Goal: Task Accomplishment & Management: Manage account settings

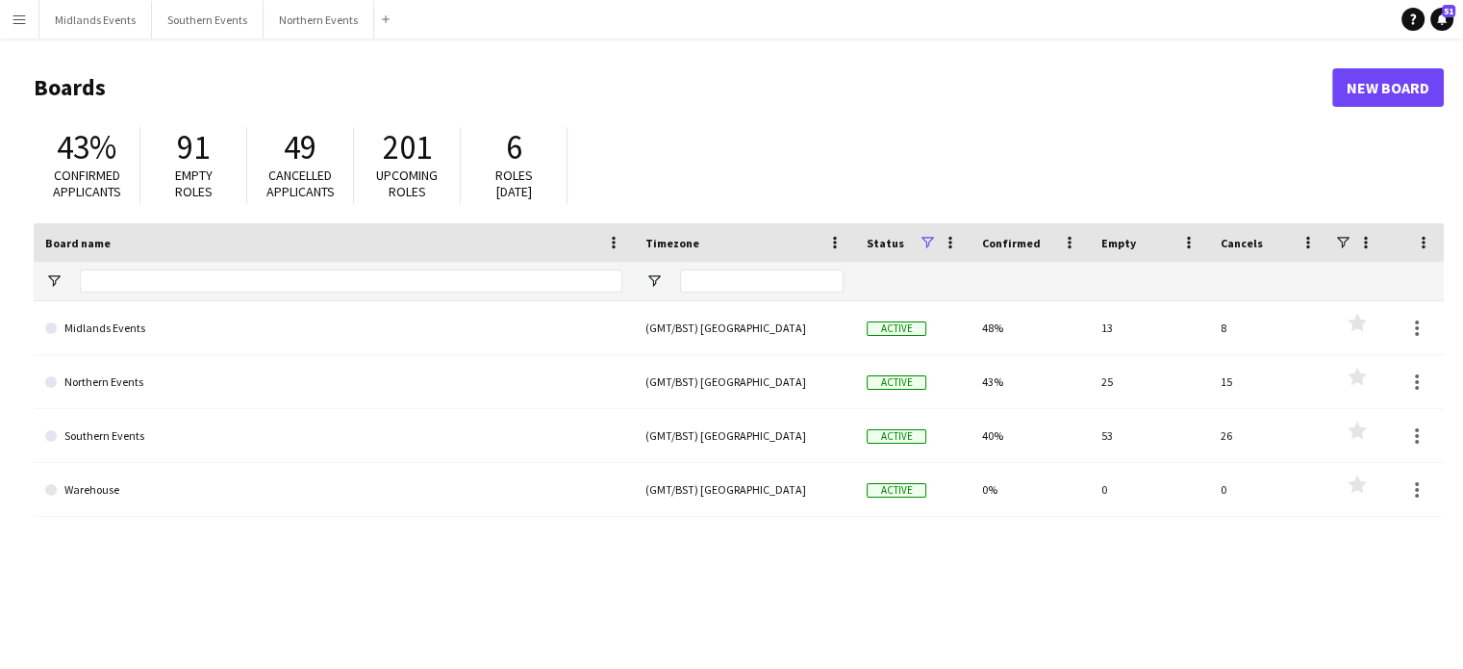
click at [7, 19] on button "Menu" at bounding box center [19, 19] width 38 height 38
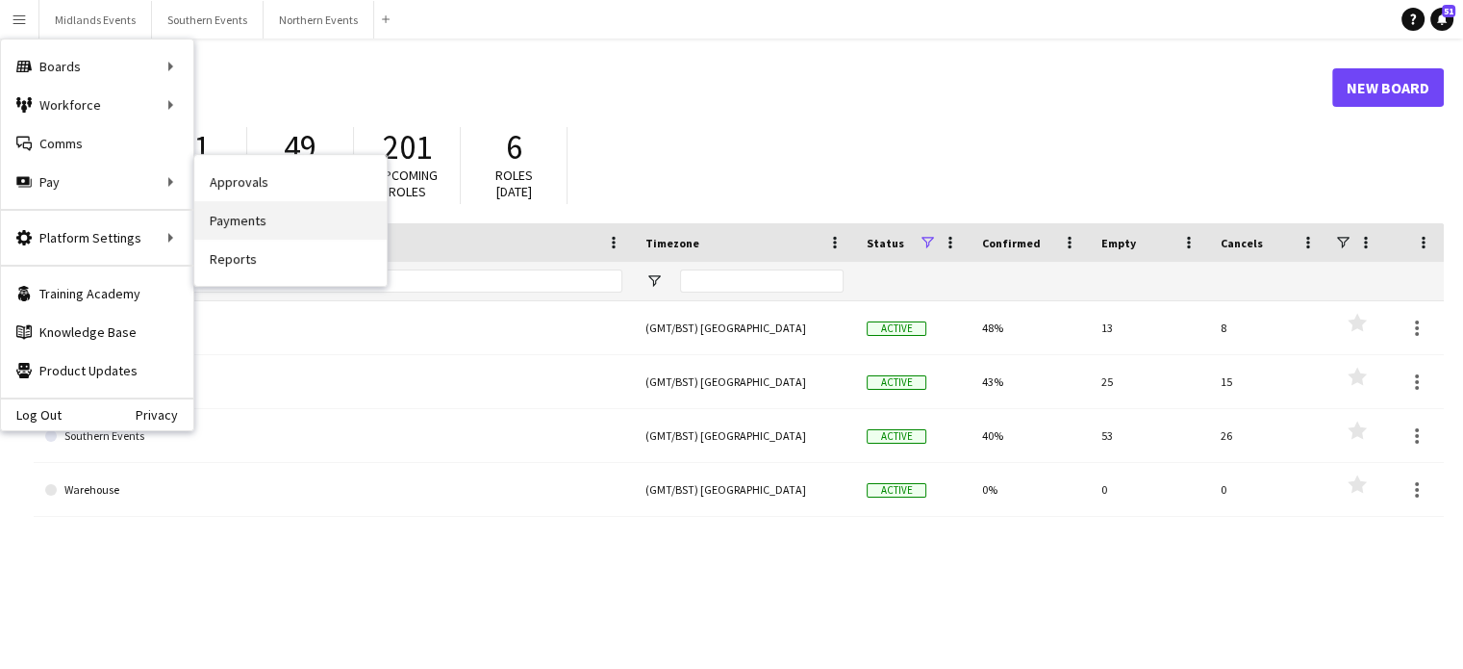
click at [246, 221] on link "Payments" at bounding box center [290, 220] width 192 height 38
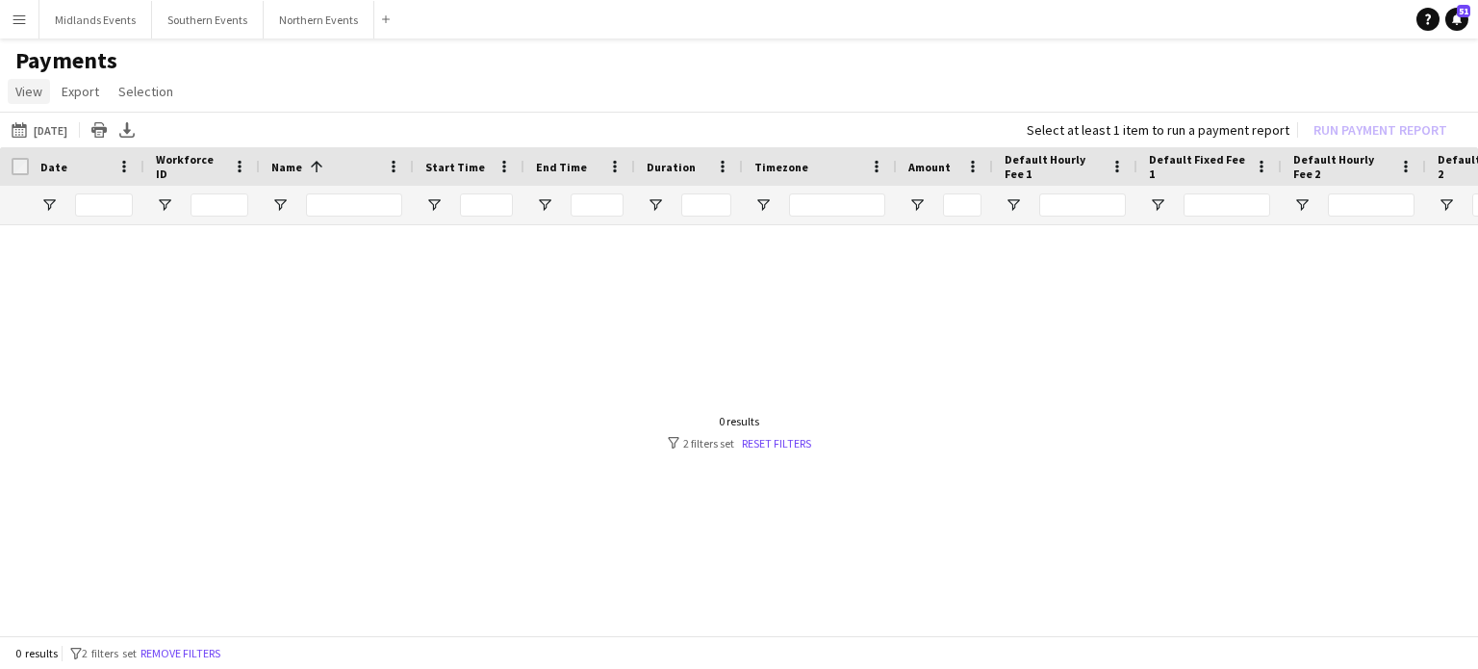
click at [15, 97] on span "View" at bounding box center [28, 91] width 27 height 17
click at [19, 28] on button "Menu" at bounding box center [19, 19] width 38 height 38
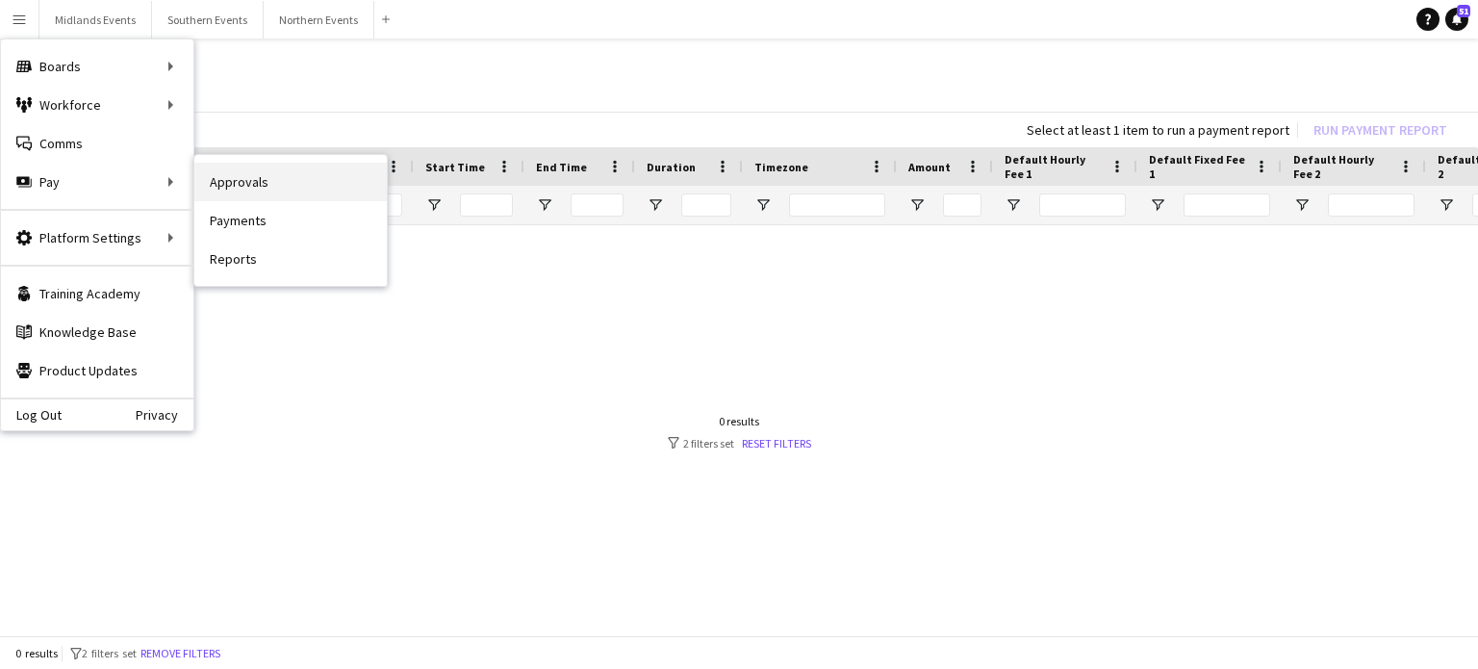
click at [245, 191] on link "Approvals" at bounding box center [290, 182] width 192 height 38
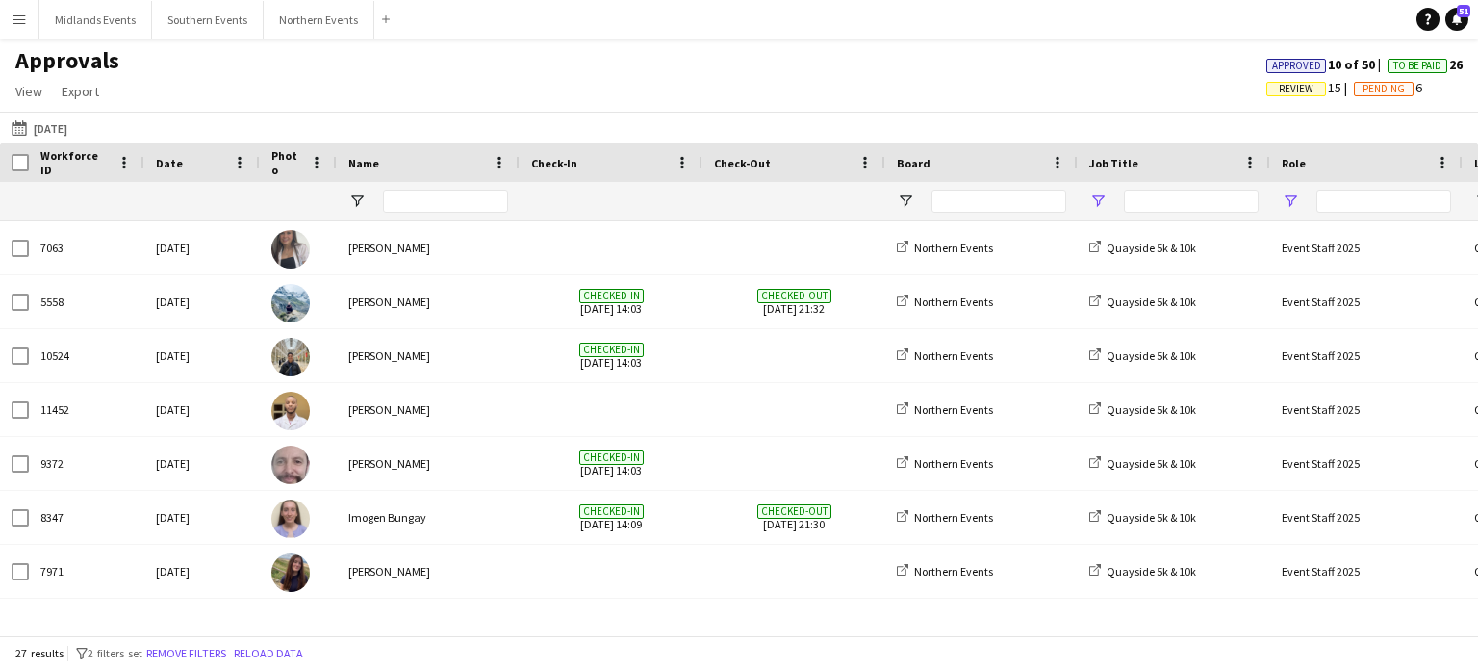
type input "****"
type input "**"
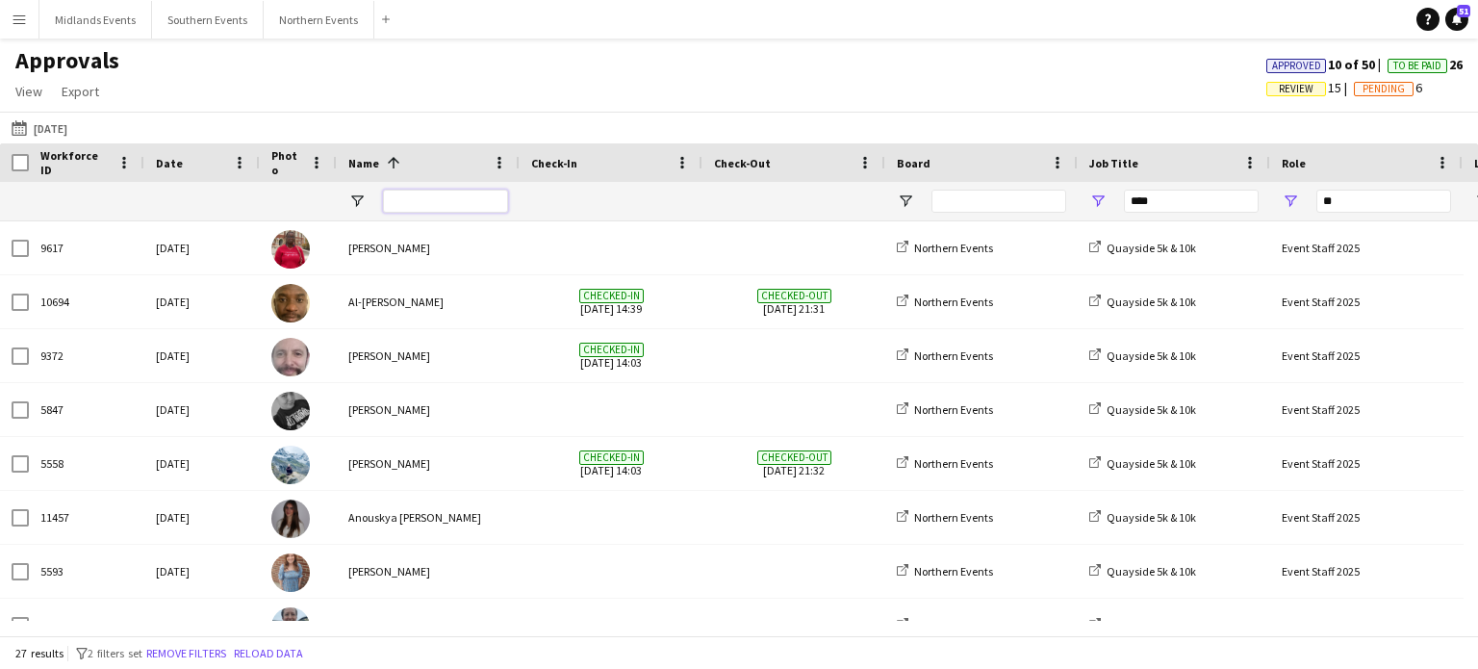
click at [408, 204] on input "Name Filter Input" at bounding box center [445, 201] width 125 height 23
click at [69, 122] on button "[DATE] [DATE]" at bounding box center [39, 127] width 63 height 23
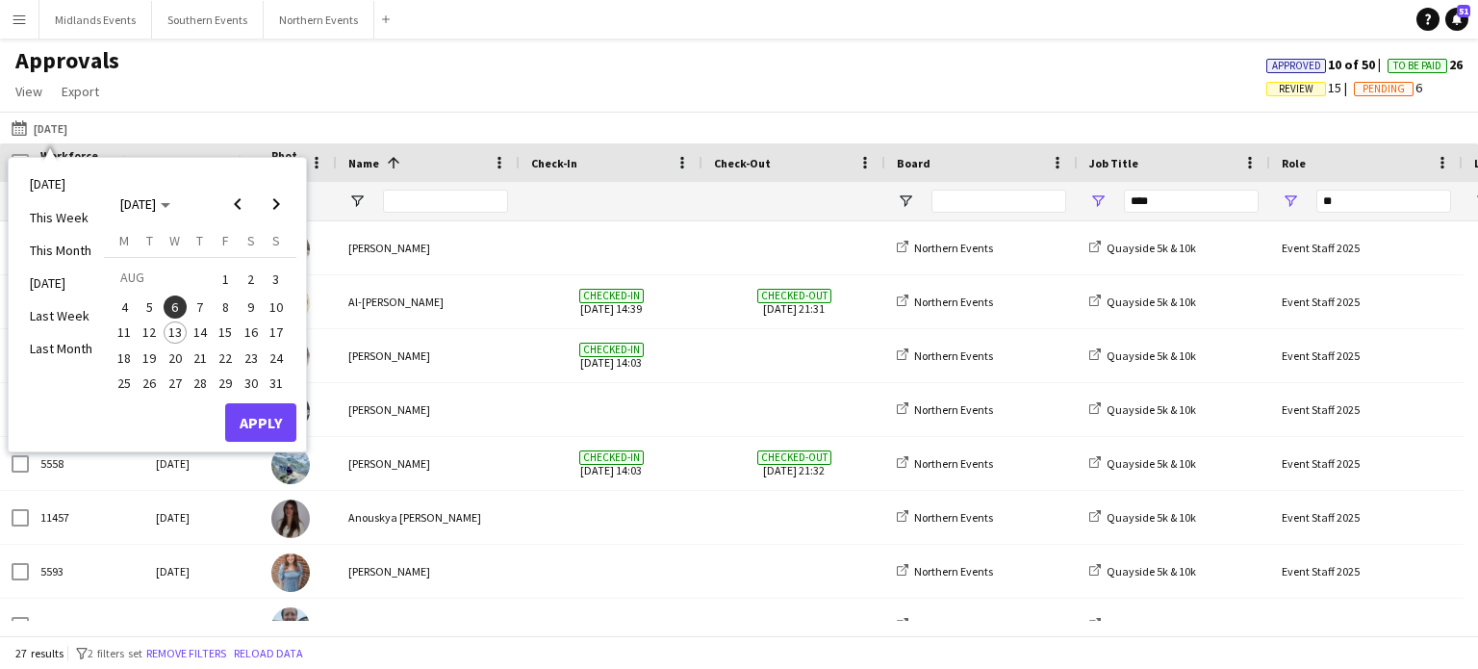
click at [248, 276] on span "2" at bounding box center [251, 279] width 23 height 27
click at [409, 195] on input "Name Filter Input" at bounding box center [445, 201] width 125 height 23
paste input "*******"
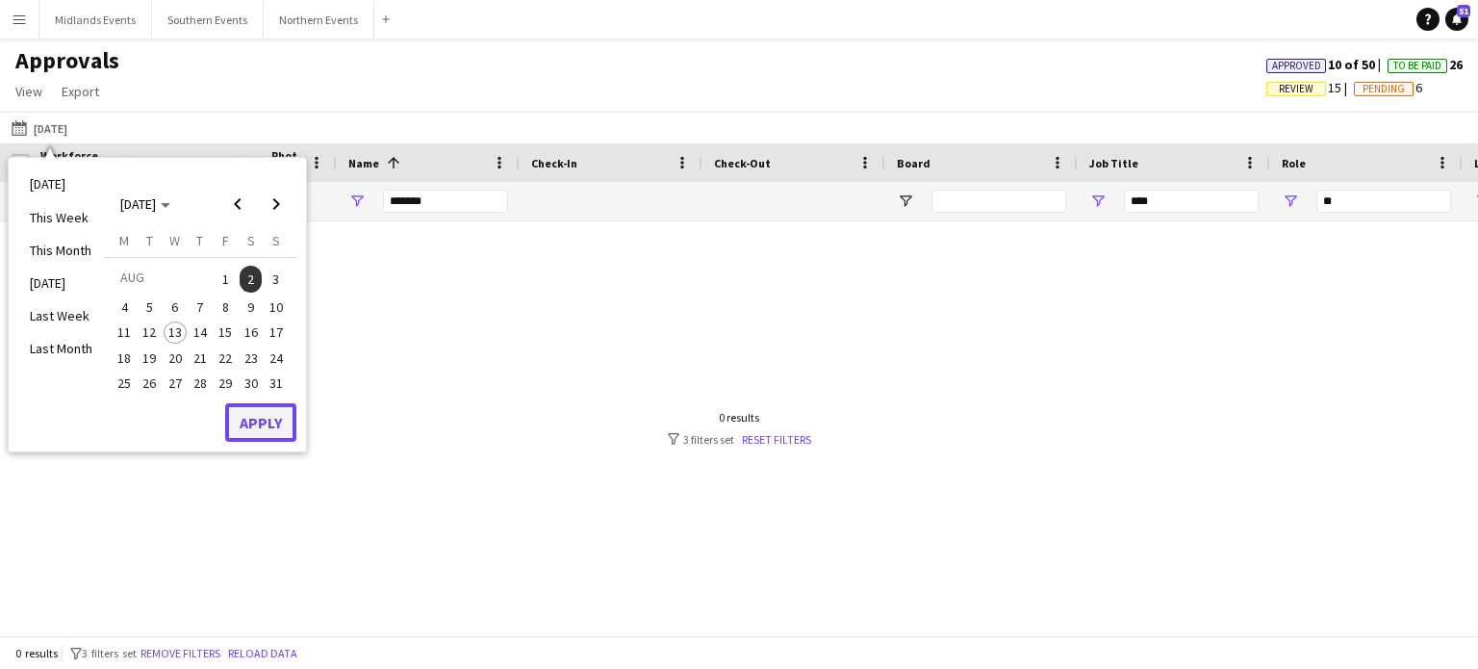
click at [255, 422] on button "Apply" at bounding box center [260, 422] width 71 height 38
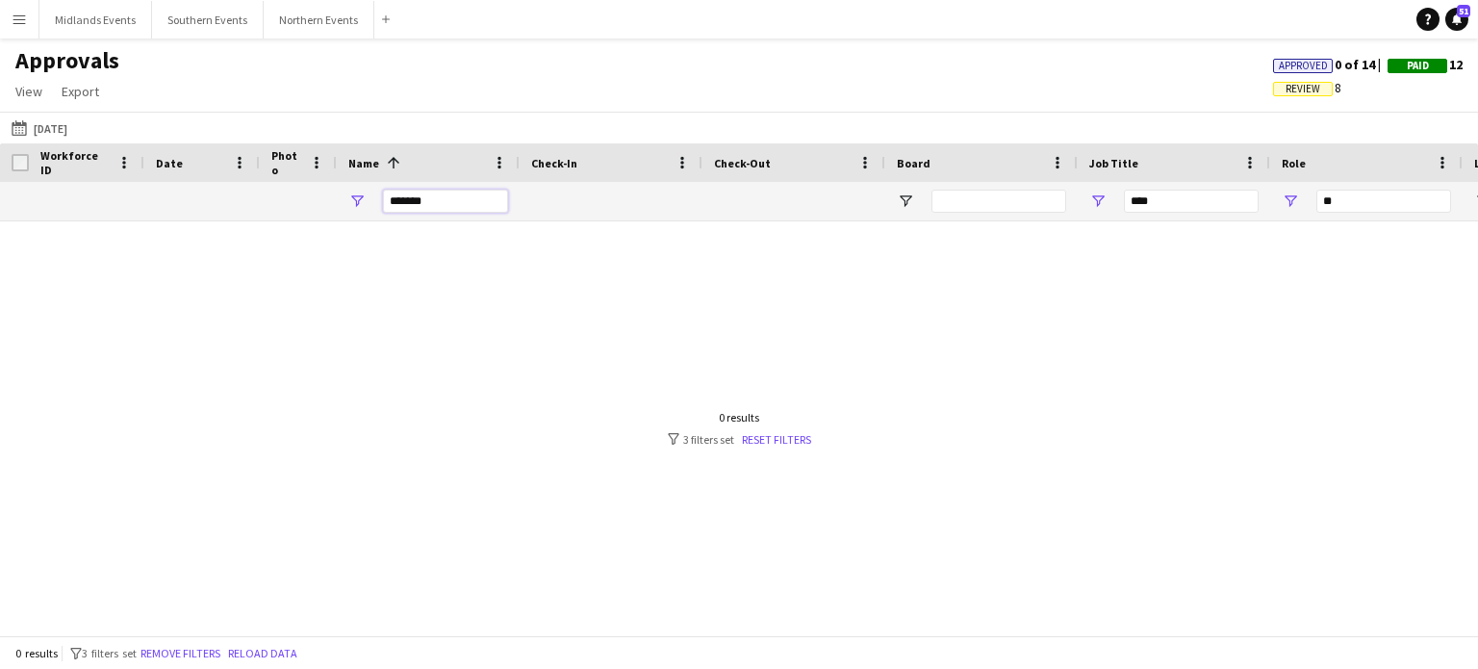
click at [385, 206] on input "*******" at bounding box center [445, 201] width 125 height 23
type input "**********"
click at [781, 443] on link "Reset filters" at bounding box center [776, 439] width 69 height 14
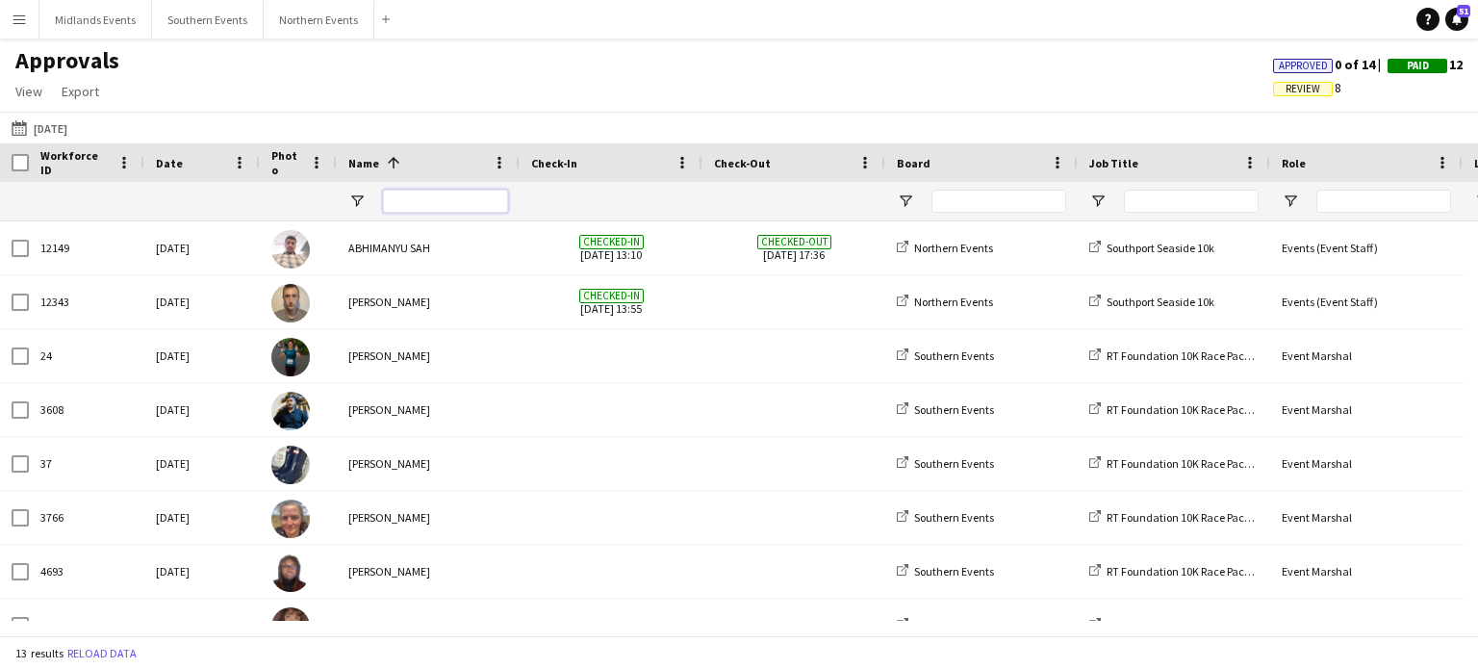
click at [423, 209] on input "Name Filter Input" at bounding box center [445, 201] width 125 height 23
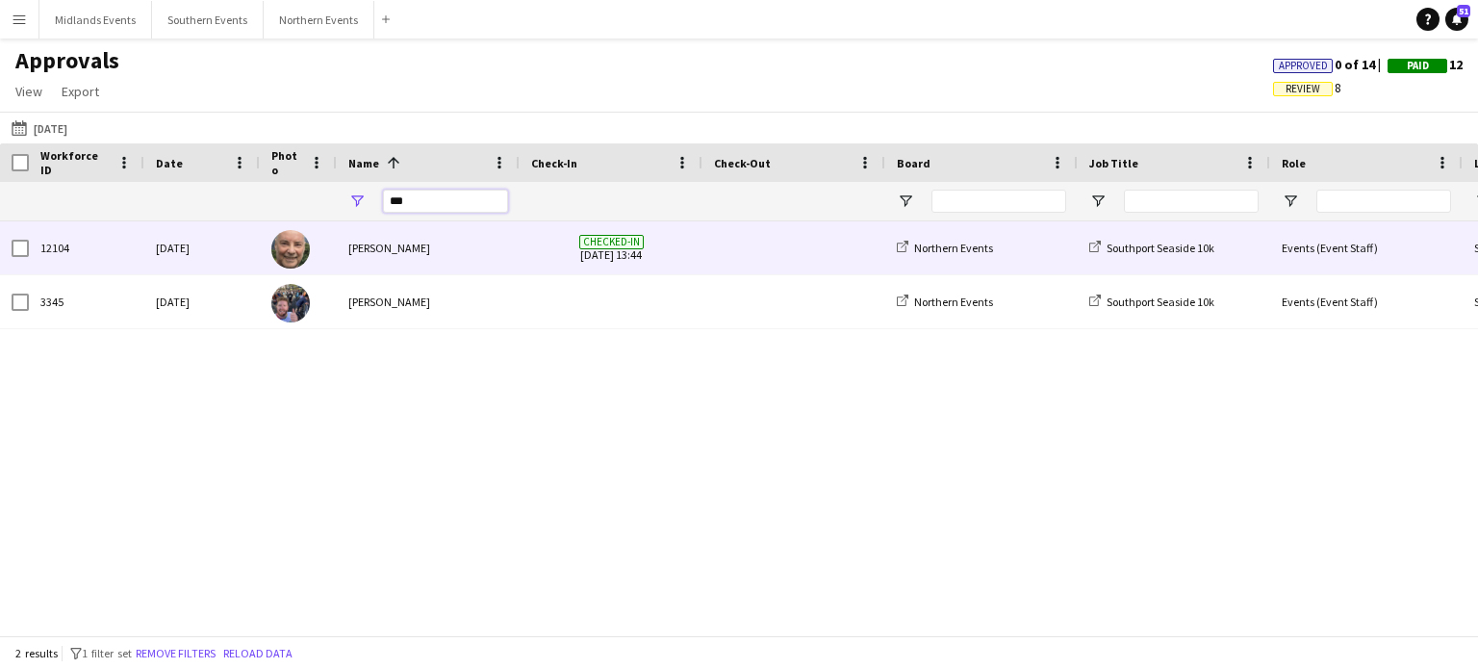
type input "***"
click at [400, 246] on div "[PERSON_NAME]" at bounding box center [428, 247] width 183 height 53
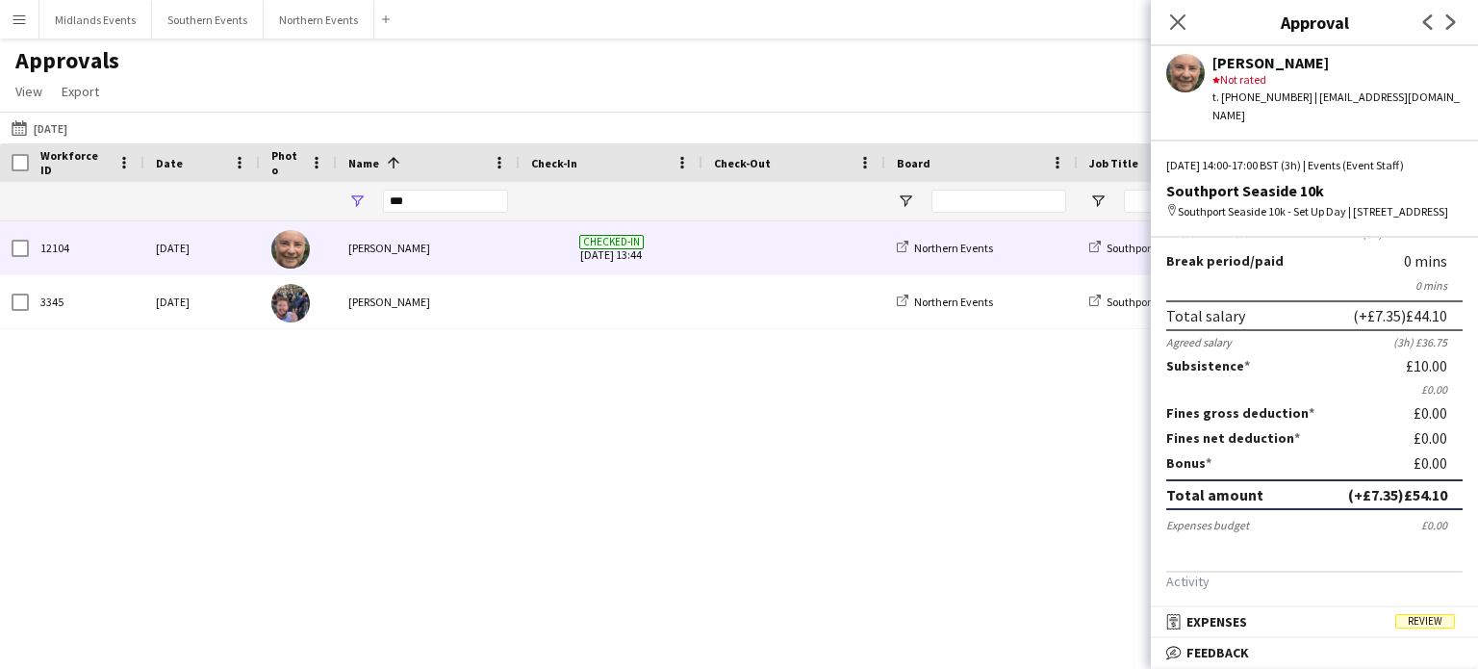
scroll to position [106, 0]
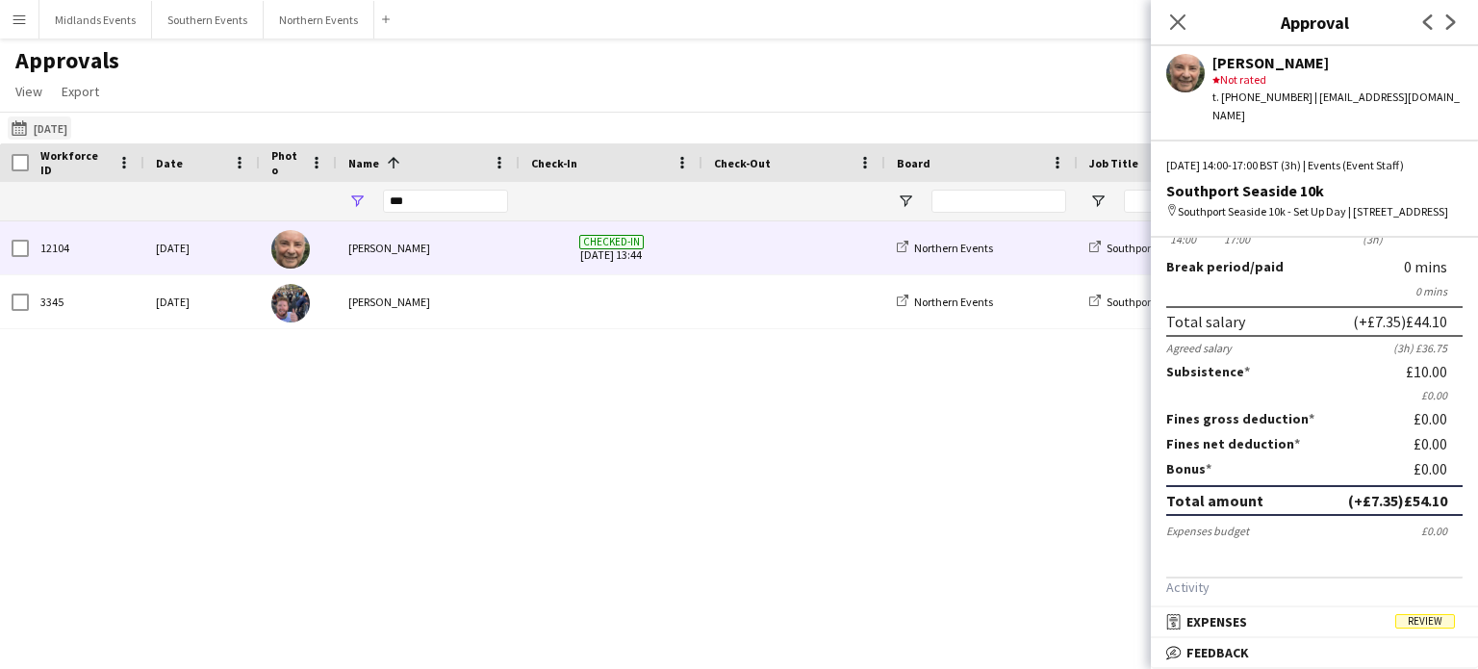
click at [71, 127] on button "[DATE] [DATE]" at bounding box center [39, 127] width 63 height 23
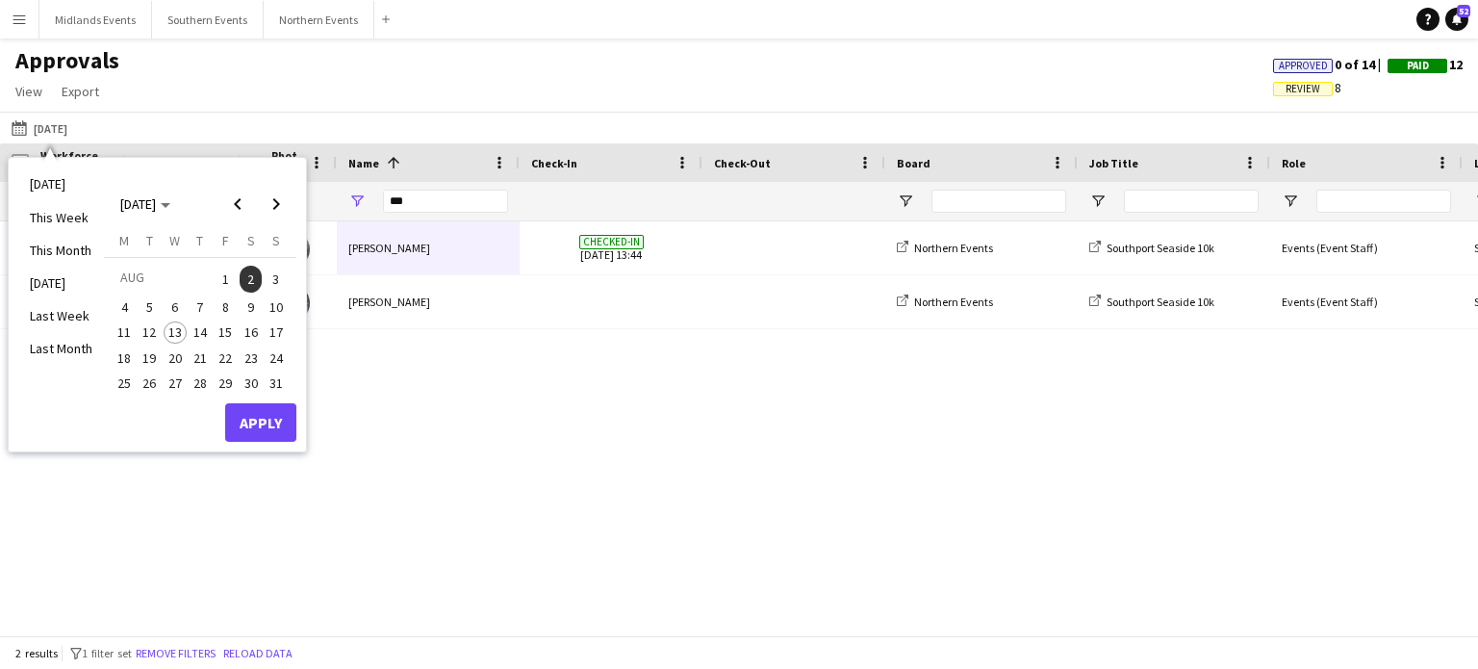
click at [273, 270] on span "3" at bounding box center [276, 279] width 23 height 27
click at [416, 203] on input "***" at bounding box center [445, 201] width 125 height 23
click at [272, 403] on button "Apply" at bounding box center [260, 422] width 71 height 38
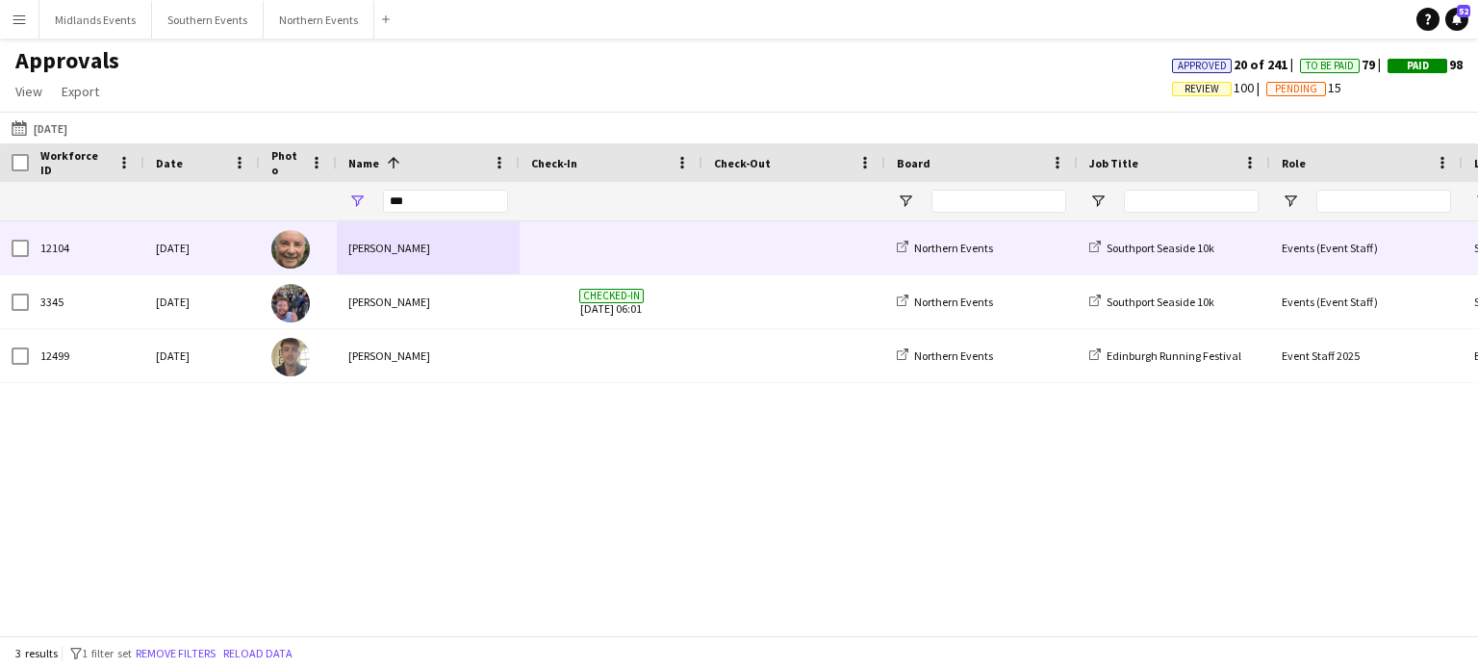
click at [383, 238] on div "[PERSON_NAME]" at bounding box center [428, 247] width 183 height 53
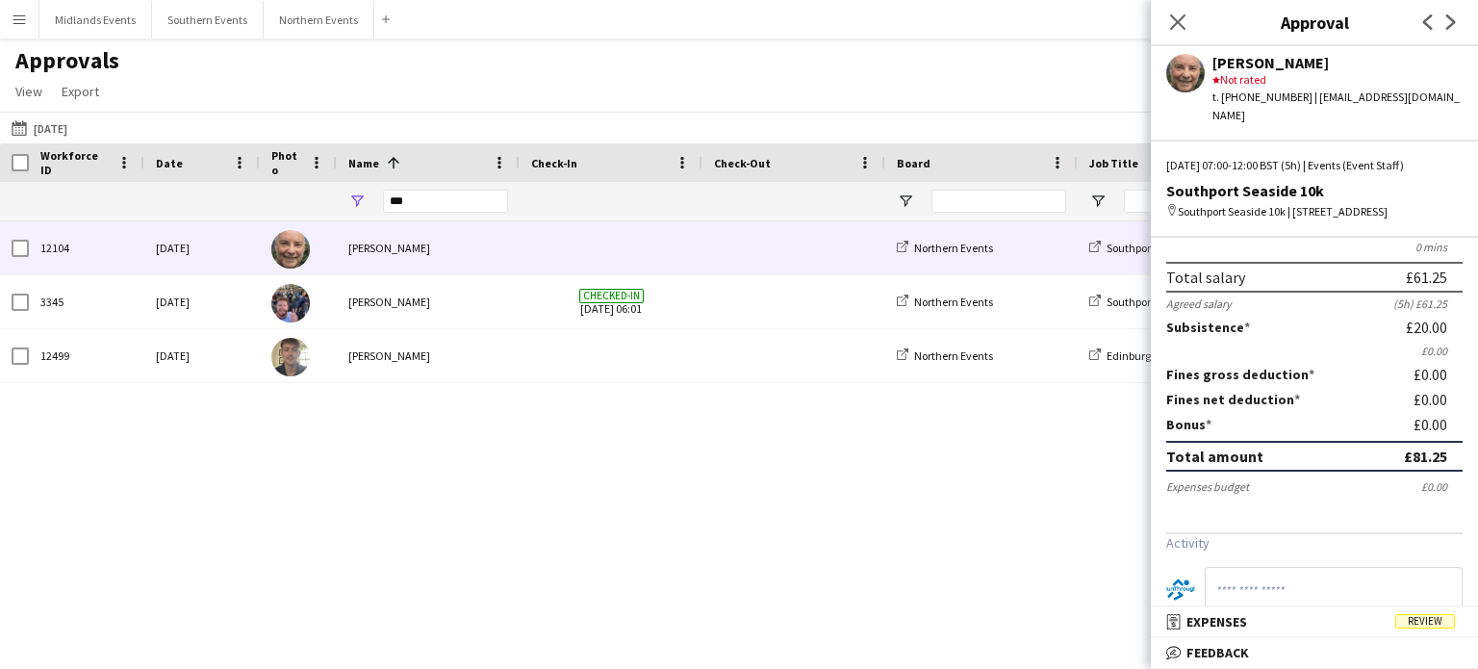
scroll to position [0, 0]
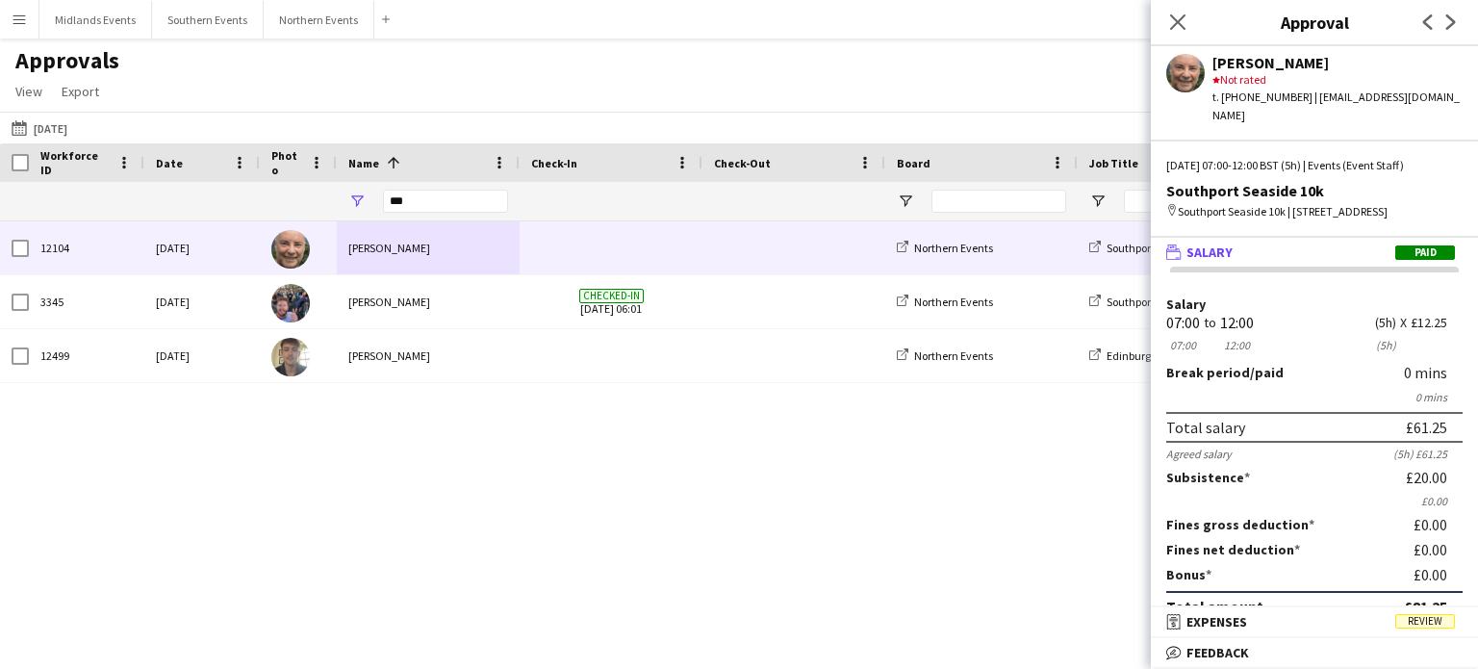
click at [1373, 420] on div "Total salary £61.25" at bounding box center [1314, 427] width 296 height 31
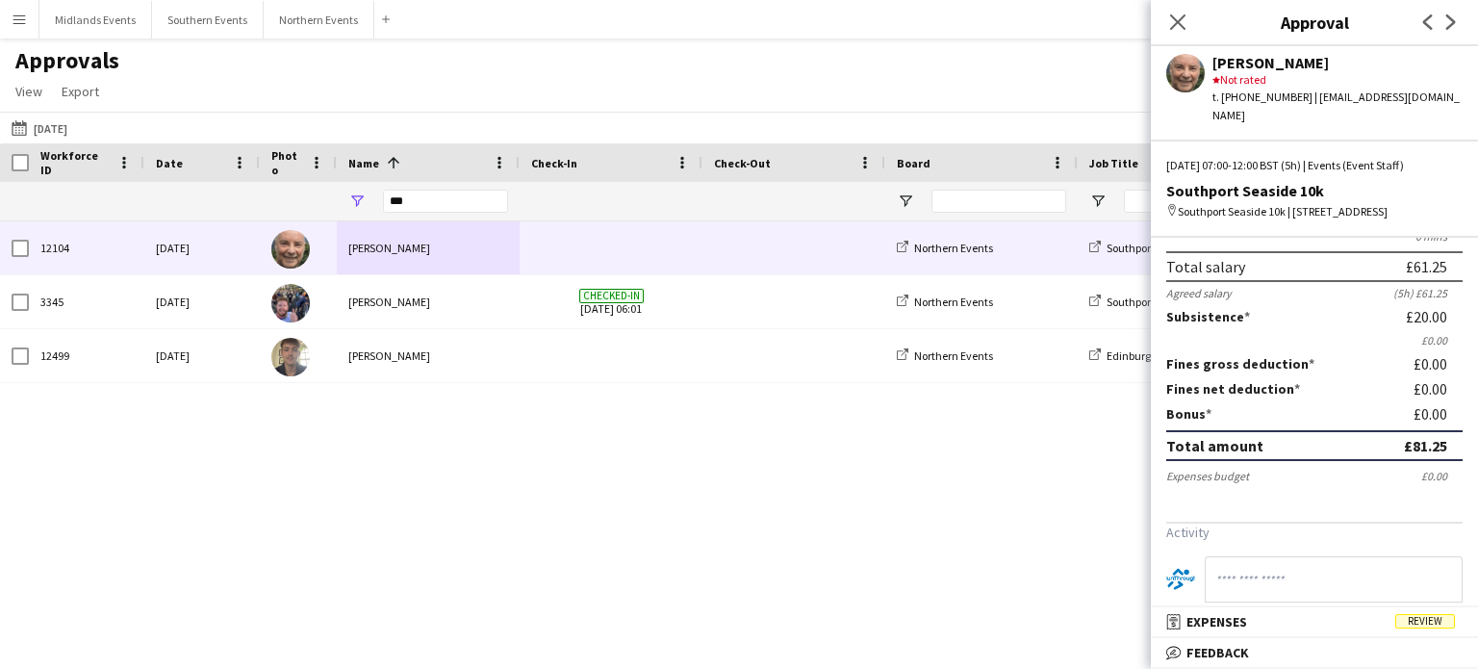
scroll to position [139, 0]
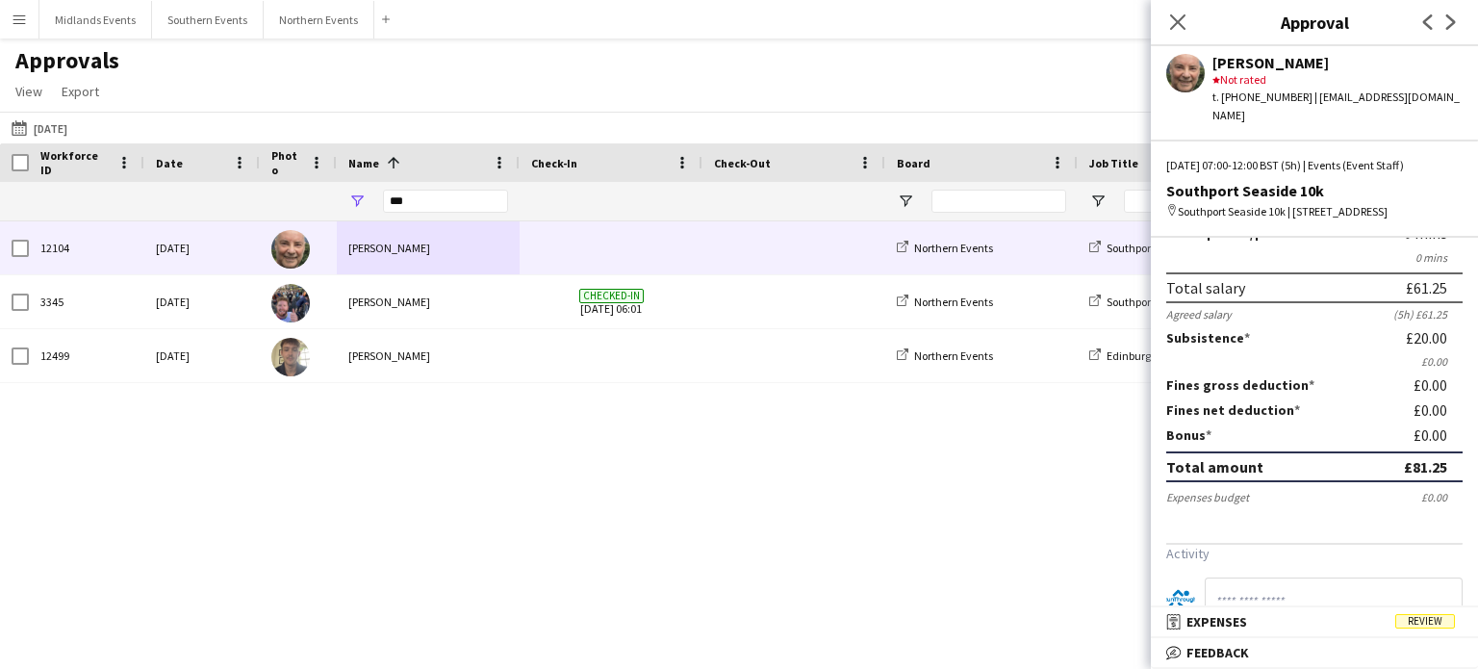
click at [1232, 329] on label "Subsistence" at bounding box center [1208, 337] width 84 height 17
click at [13, 19] on app-icon "Menu" at bounding box center [19, 19] width 15 height 15
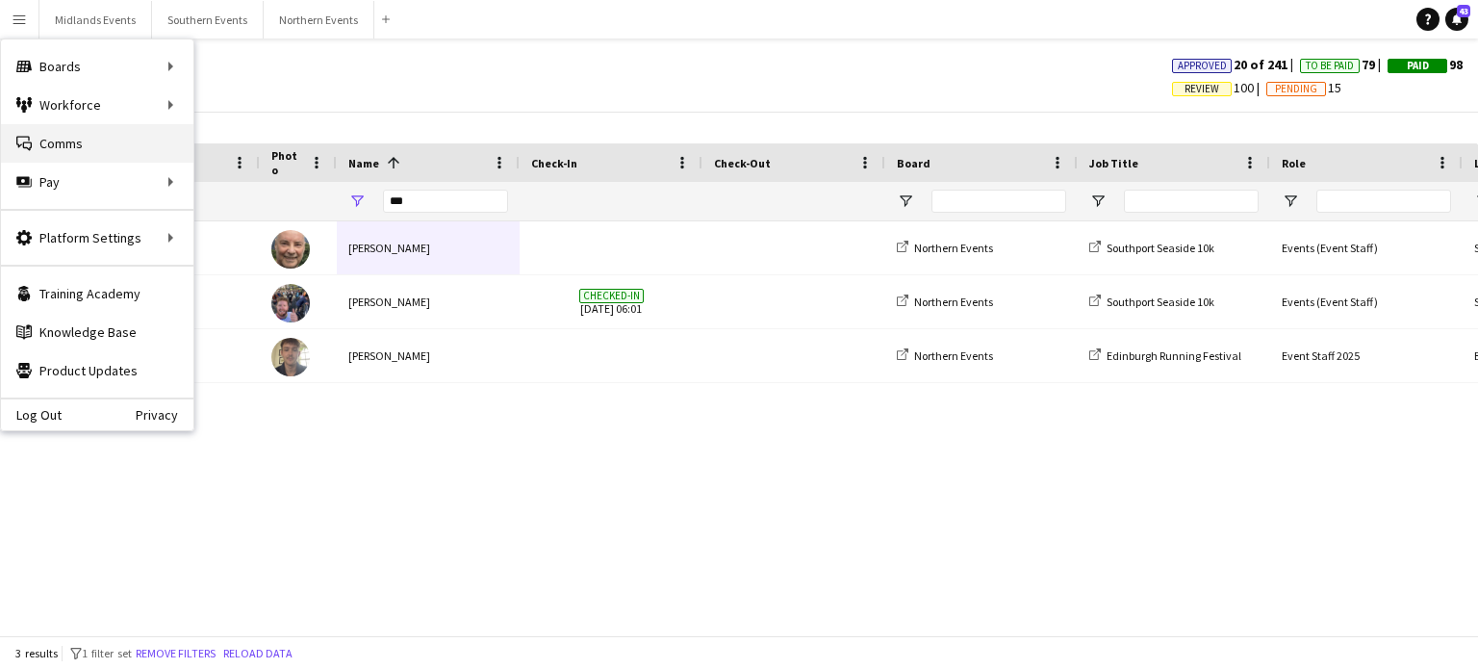
click at [81, 149] on link "Comms Comms" at bounding box center [97, 143] width 192 height 38
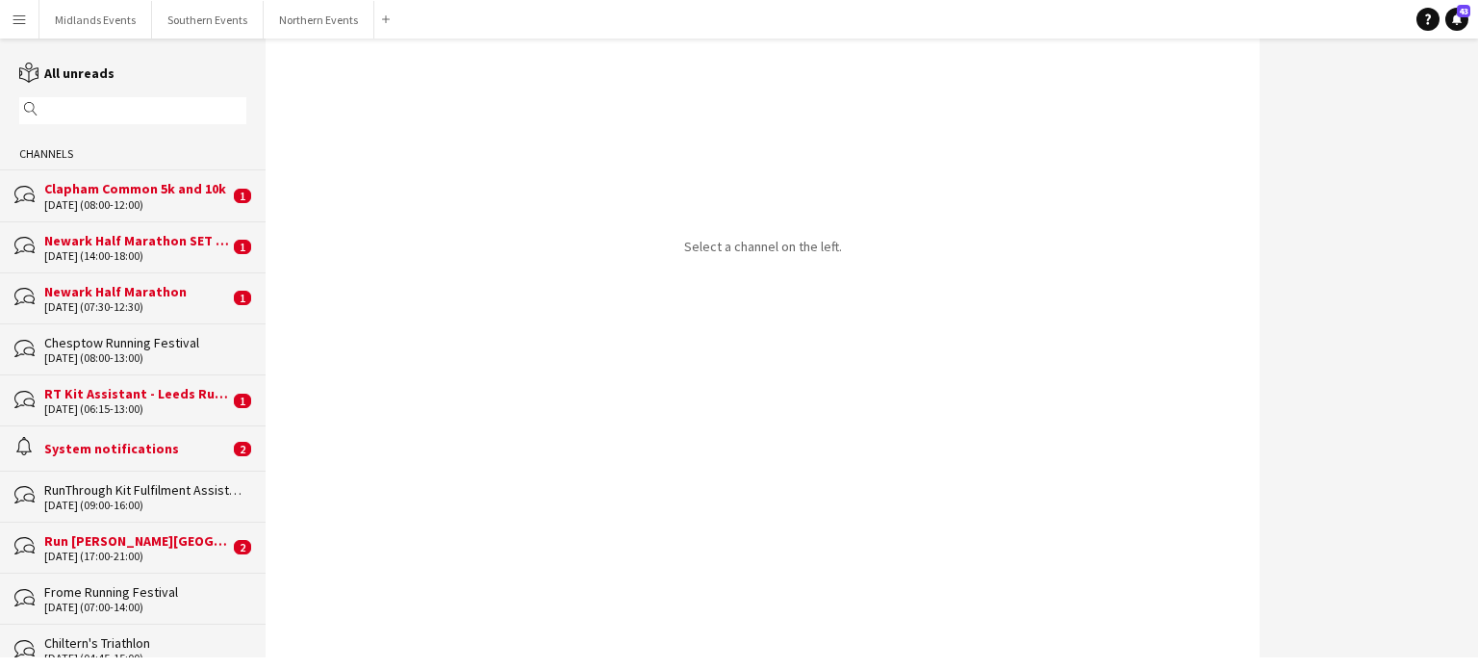
click at [81, 149] on div "Channels" at bounding box center [133, 154] width 266 height 31
click at [93, 530] on div "bubbles Run [PERSON_NAME][GEOGRAPHIC_DATA] [DATE] (17:00-21:00) 2" at bounding box center [133, 546] width 266 height 51
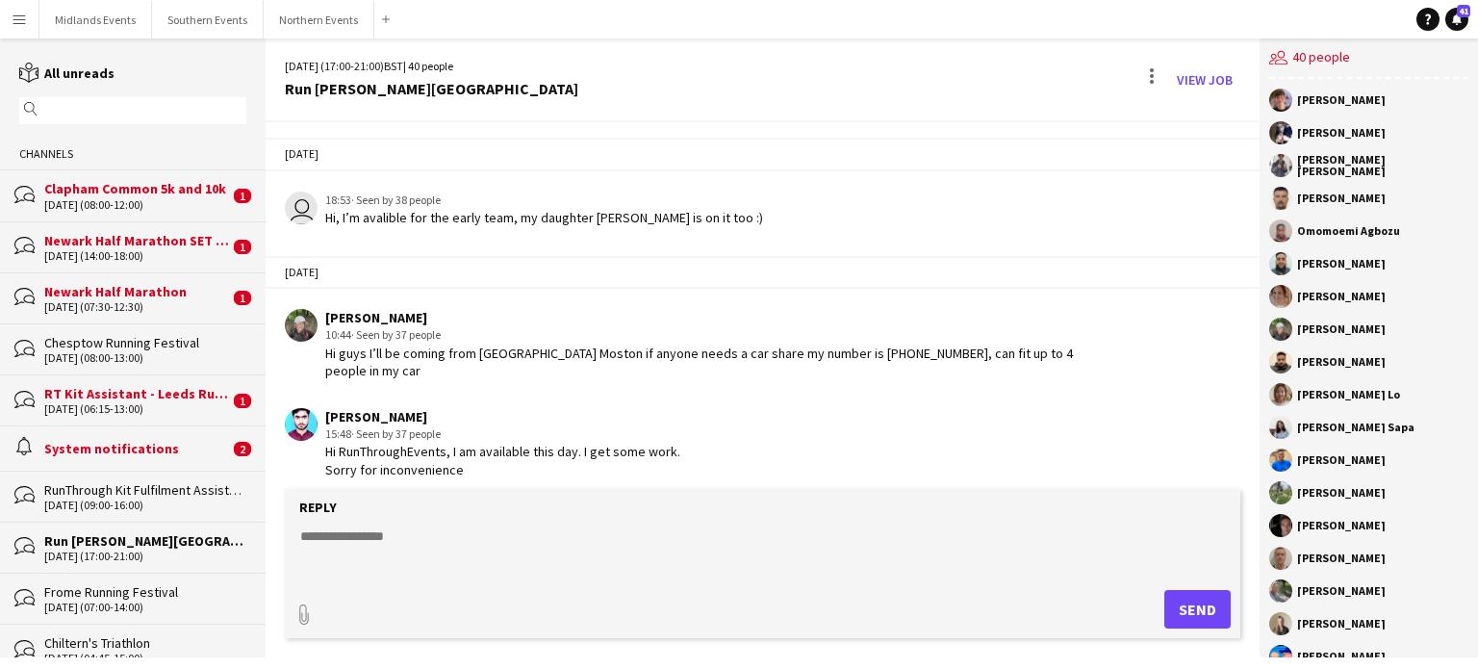
scroll to position [3502, 0]
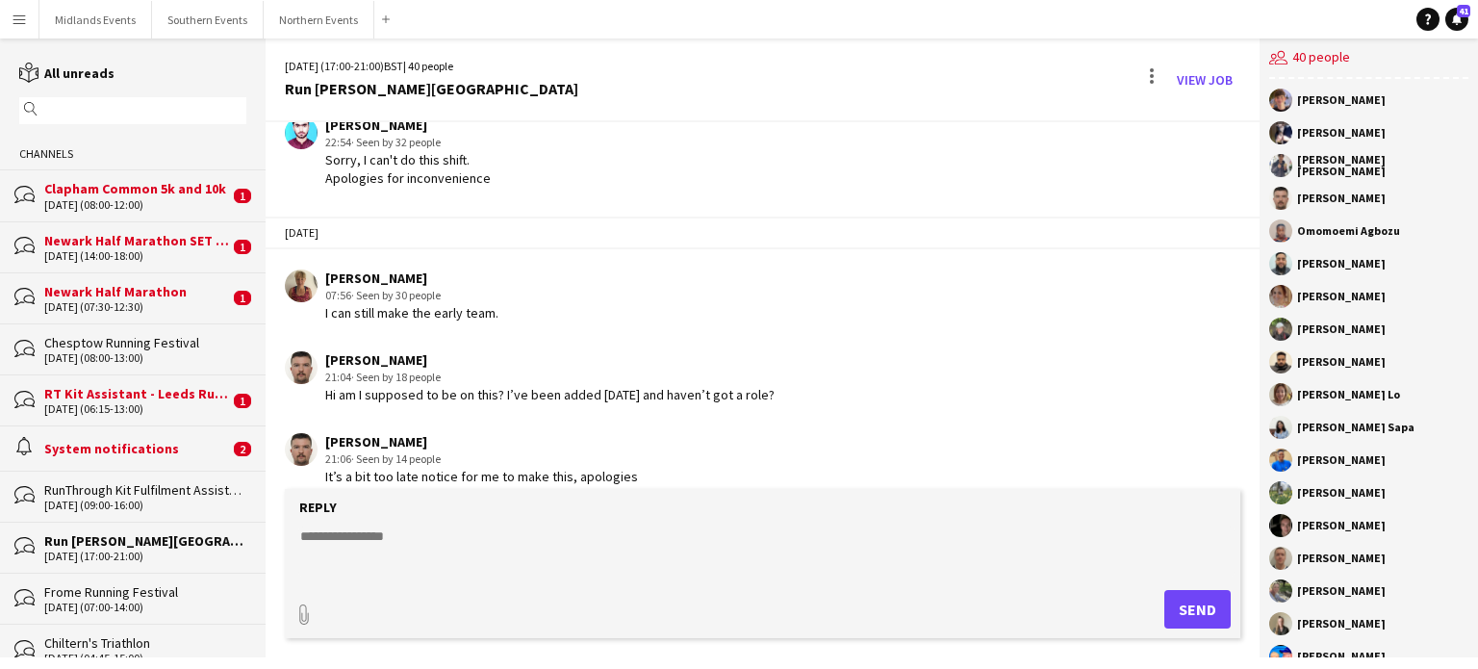
click at [378, 537] on textarea at bounding box center [766, 551] width 936 height 50
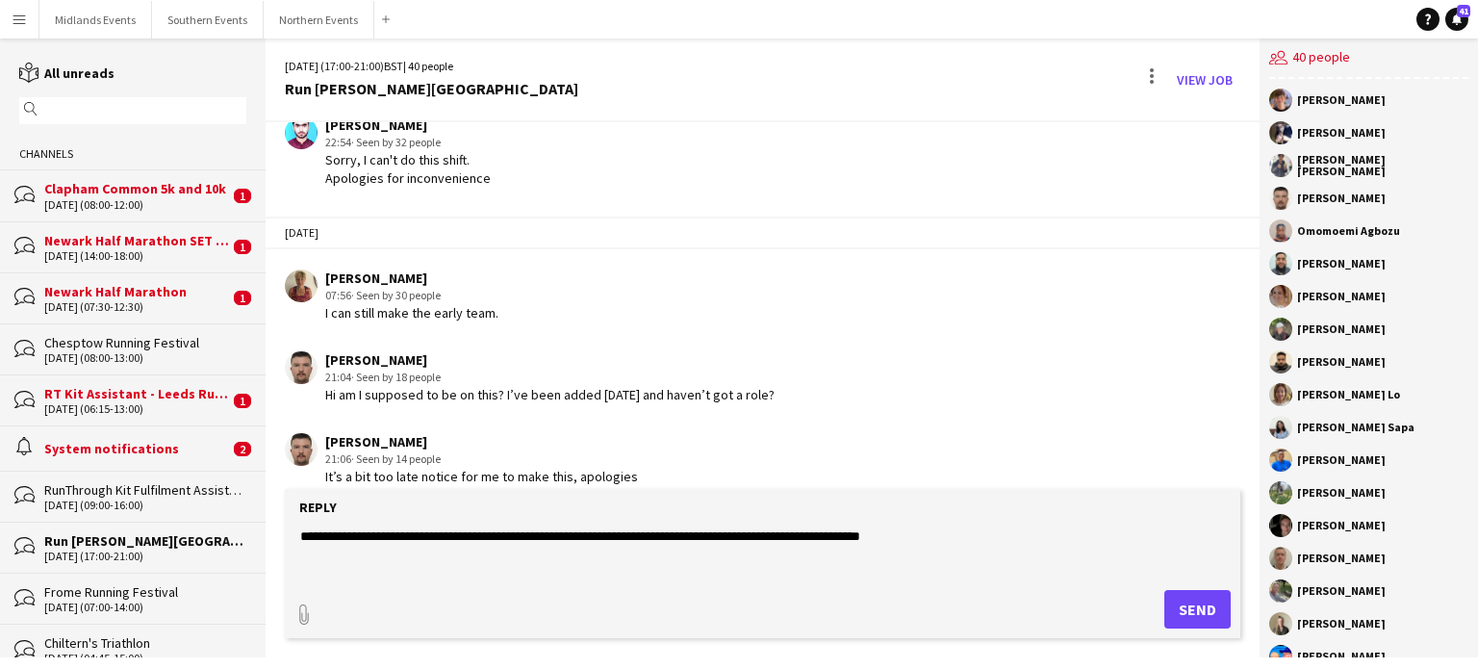
click at [873, 534] on textarea "**********" at bounding box center [766, 551] width 936 height 50
type textarea "**********"
click at [1197, 613] on button "Send" at bounding box center [1197, 609] width 66 height 38
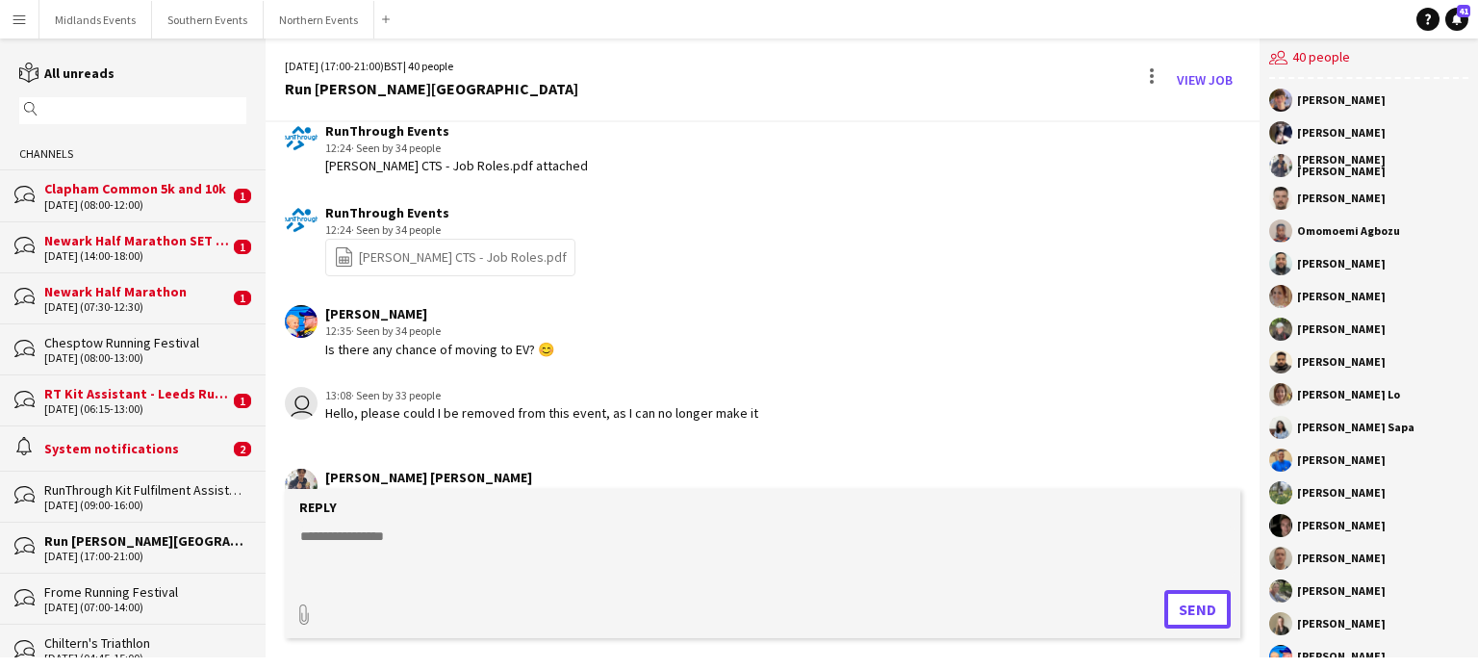
scroll to position [5299, 0]
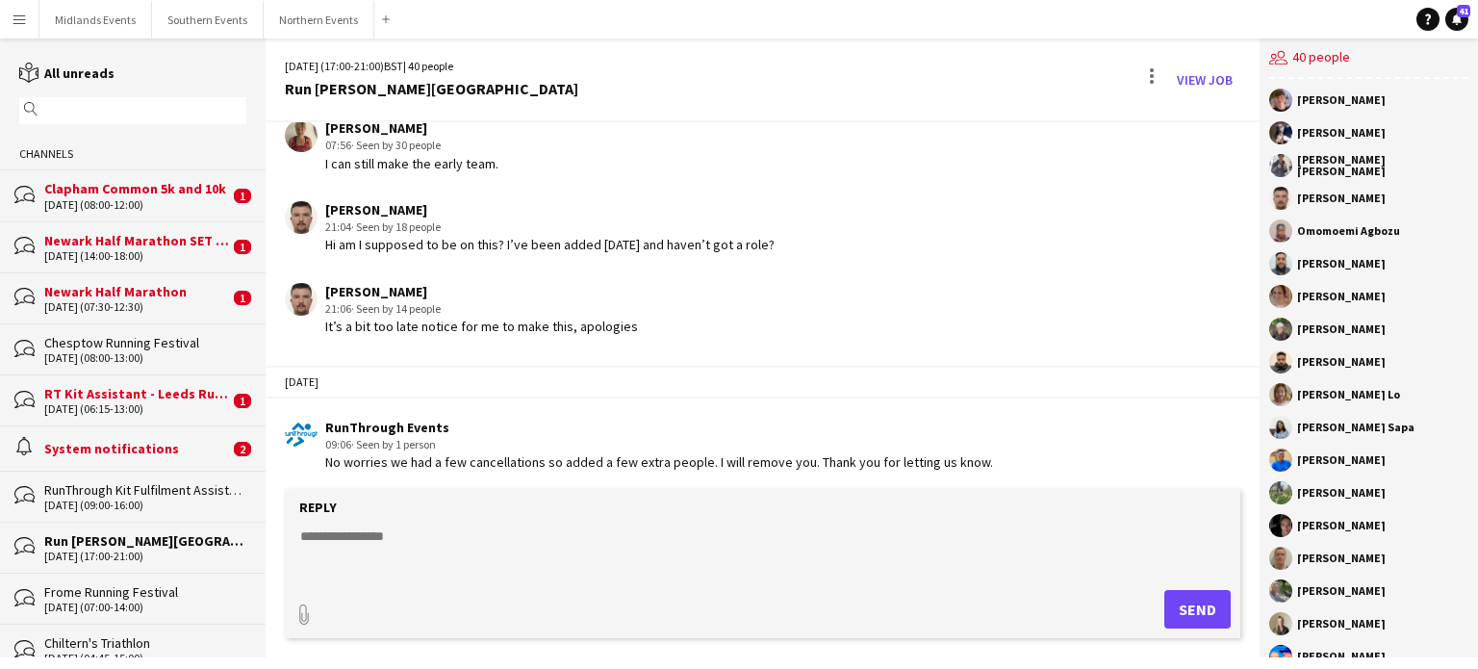
click at [518, 545] on textarea at bounding box center [766, 551] width 936 height 50
type textarea "**********"
click at [1181, 607] on button "Send" at bounding box center [1197, 609] width 66 height 38
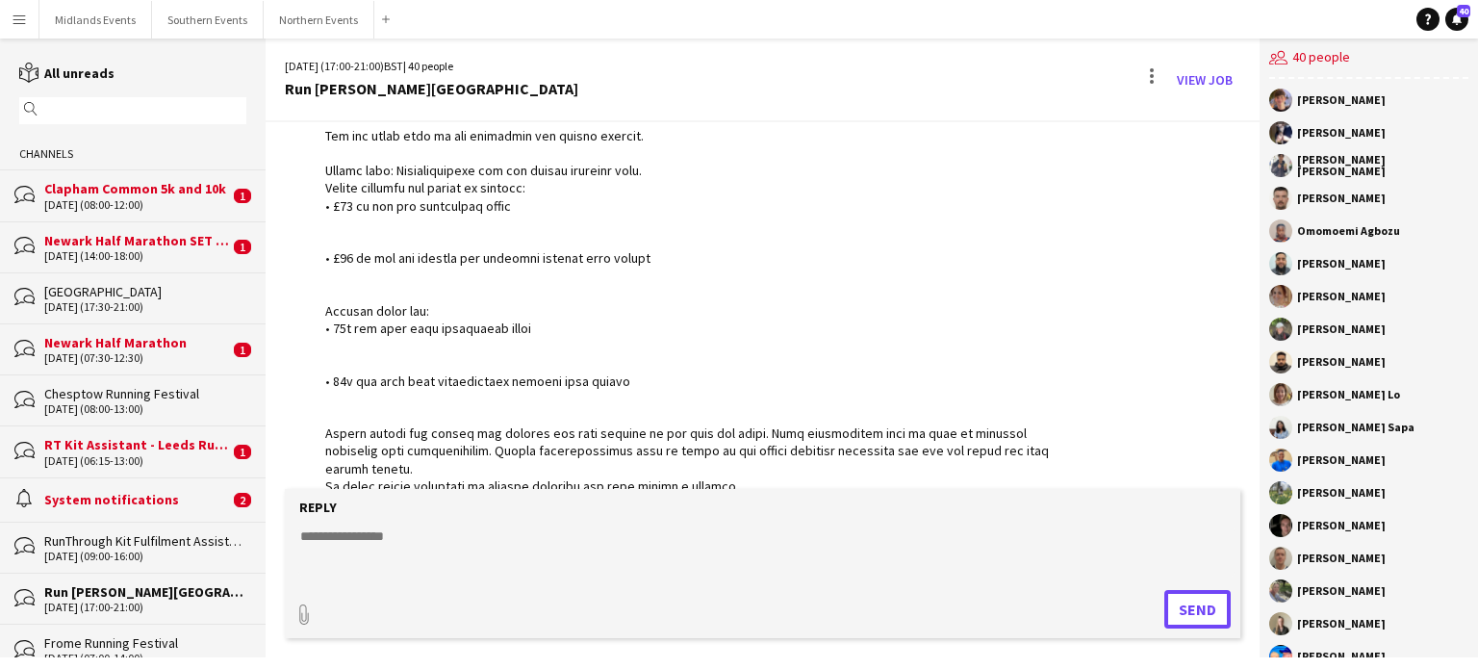
scroll to position [5462, 0]
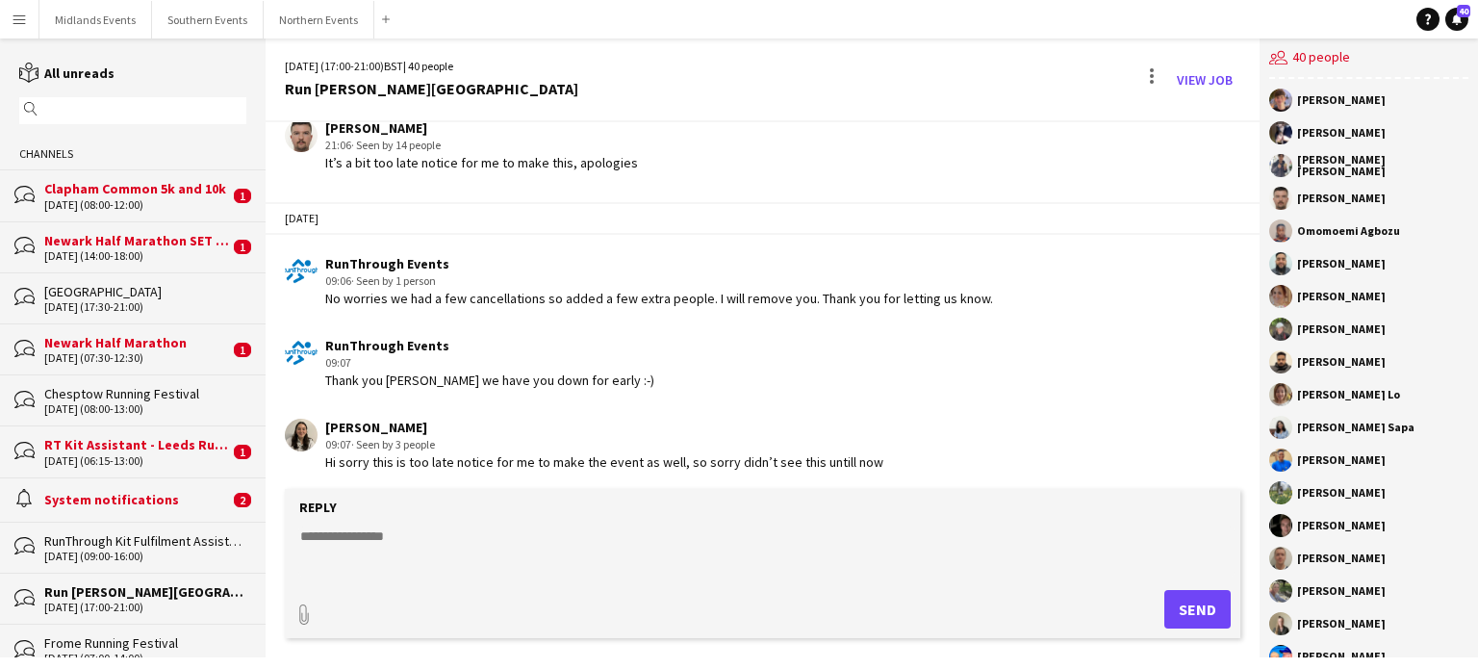
click at [423, 538] on textarea at bounding box center [766, 551] width 936 height 50
type textarea "*"
type textarea "**********"
click at [1194, 609] on button "Send" at bounding box center [1197, 609] width 66 height 38
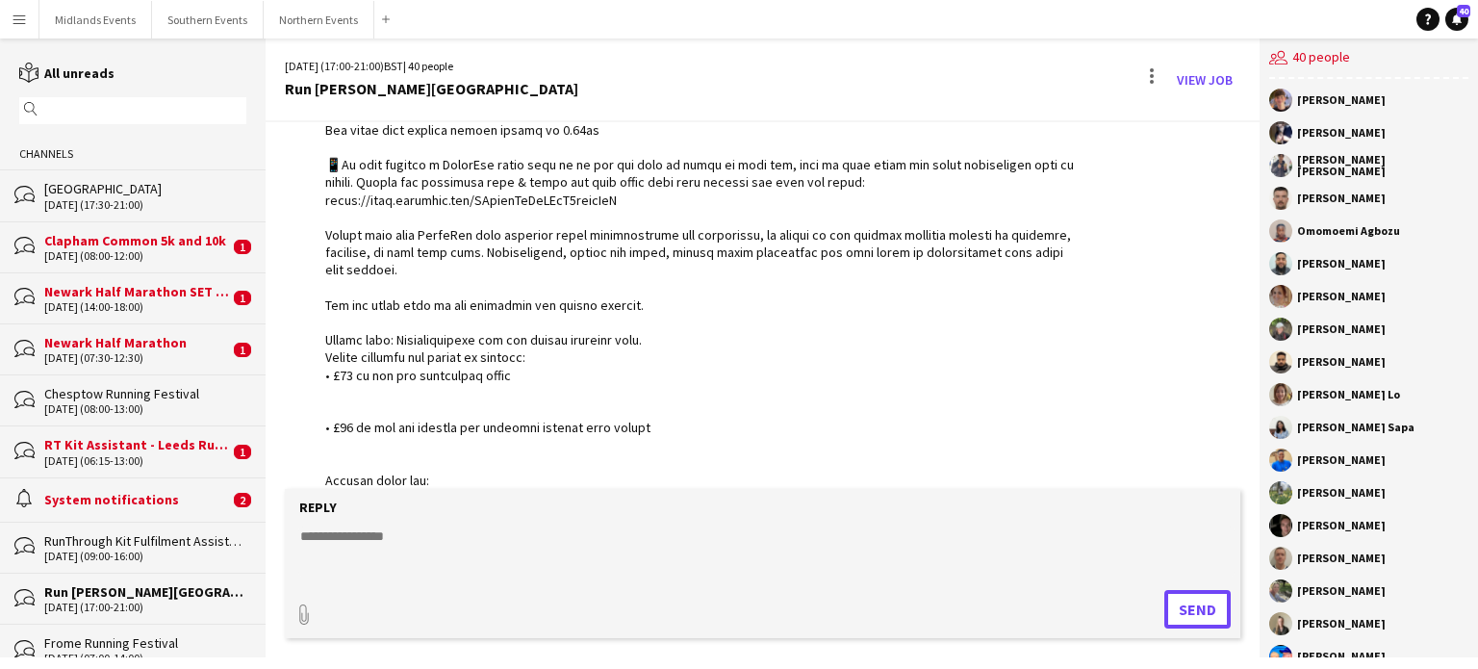
scroll to position [855, 0]
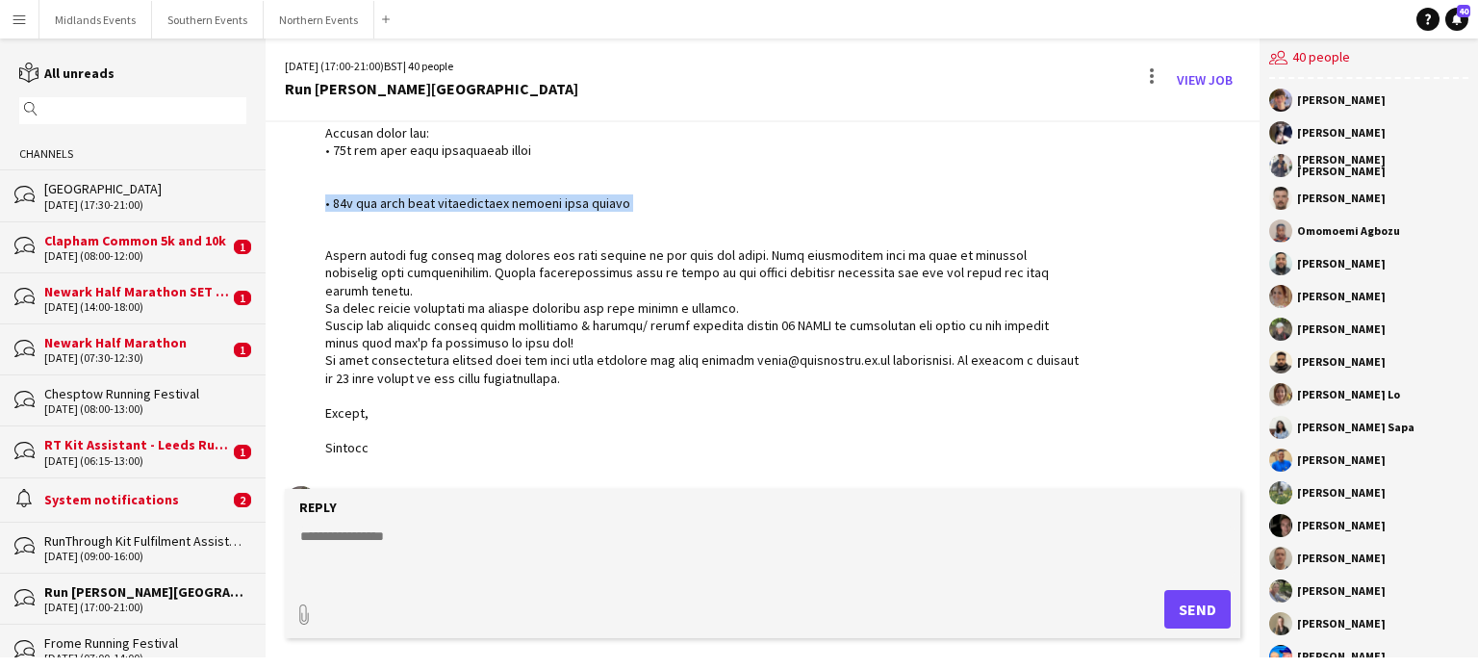
drag, startPoint x: 650, startPoint y: 195, endPoint x: 369, endPoint y: 191, distance: 280.9
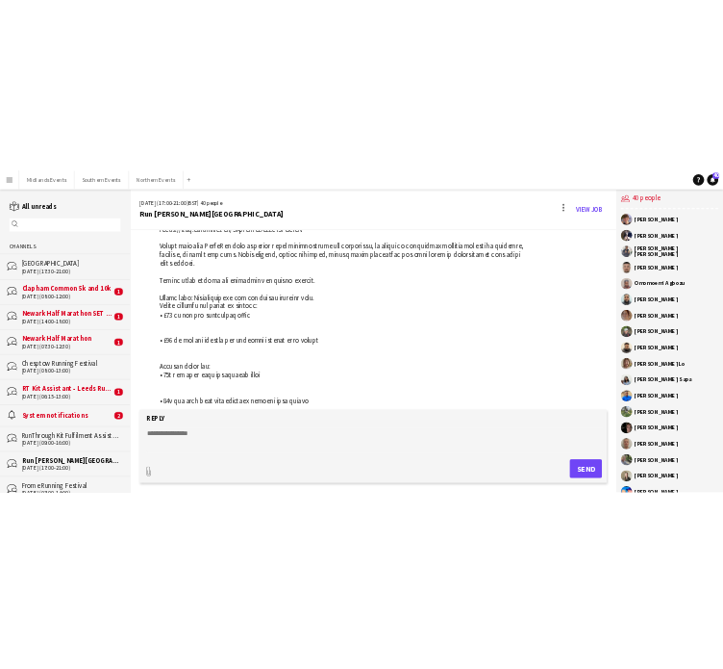
scroll to position [586, 0]
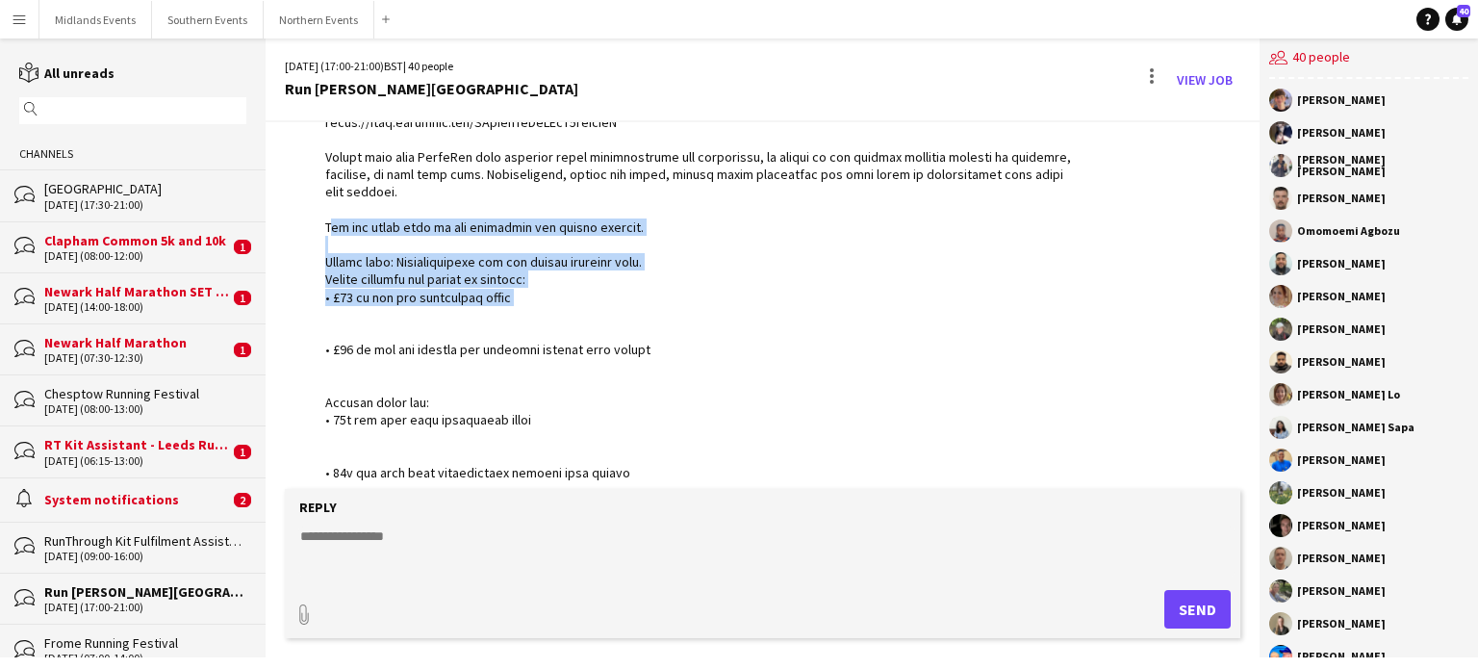
drag, startPoint x: 321, startPoint y: 222, endPoint x: 589, endPoint y: 300, distance: 278.6
click at [589, 300] on div "RunThrough Events 11:19 · Seen by 39 people" at bounding box center [682, 166] width 795 height 1121
click at [395, 288] on div at bounding box center [702, 183] width 754 height 1086
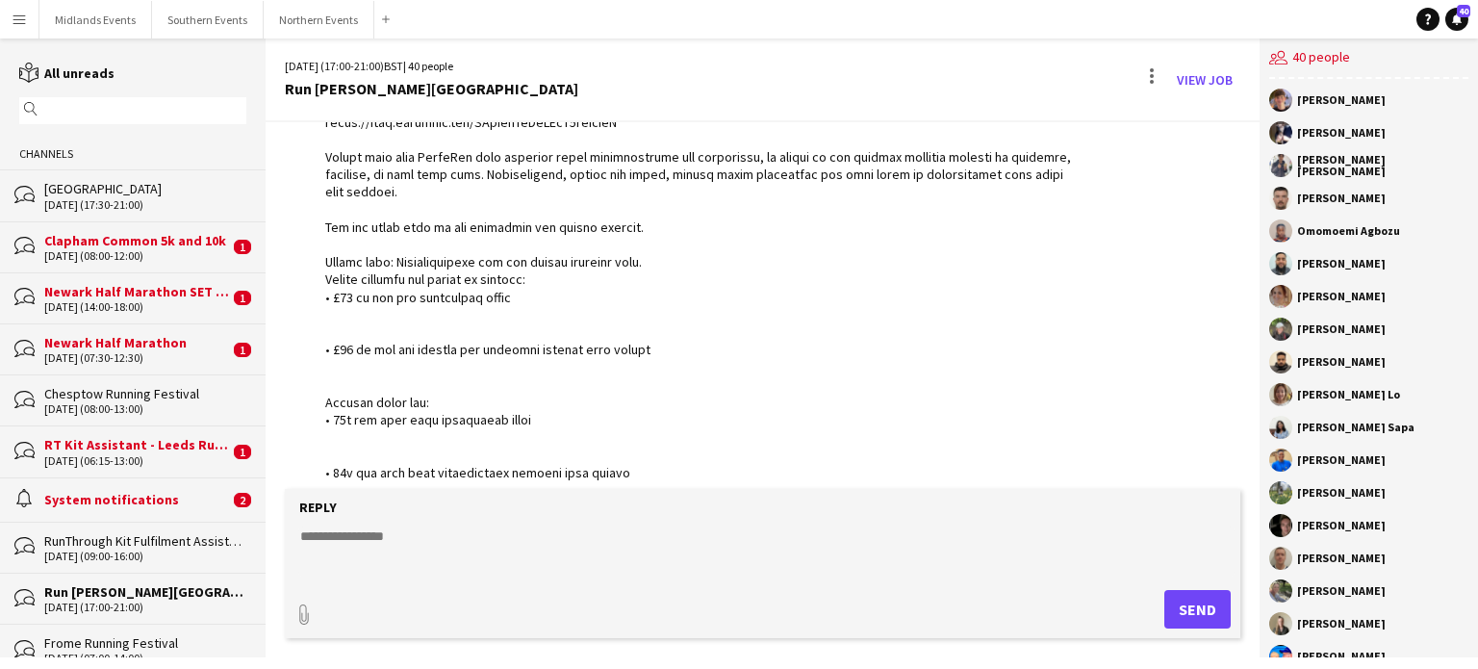
click at [316, 264] on div "RunThrough Events 11:19 · Seen by 39 people" at bounding box center [682, 166] width 795 height 1121
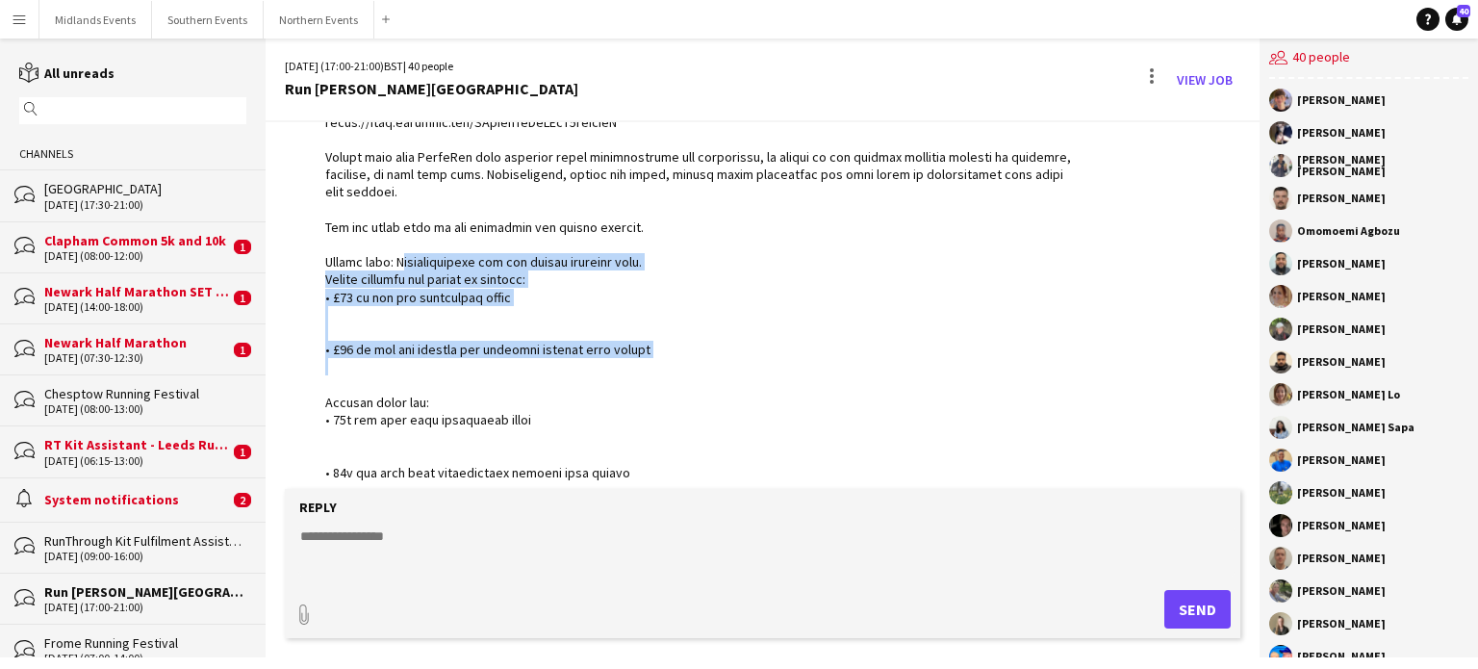
drag, startPoint x: 398, startPoint y: 258, endPoint x: 655, endPoint y: 368, distance: 279.7
click at [655, 368] on div at bounding box center [702, 183] width 754 height 1086
copy div "eimbursements are for travel expenses only. Travel expenses are capped as follo…"
click at [22, 19] on app-icon "Menu" at bounding box center [19, 19] width 15 height 15
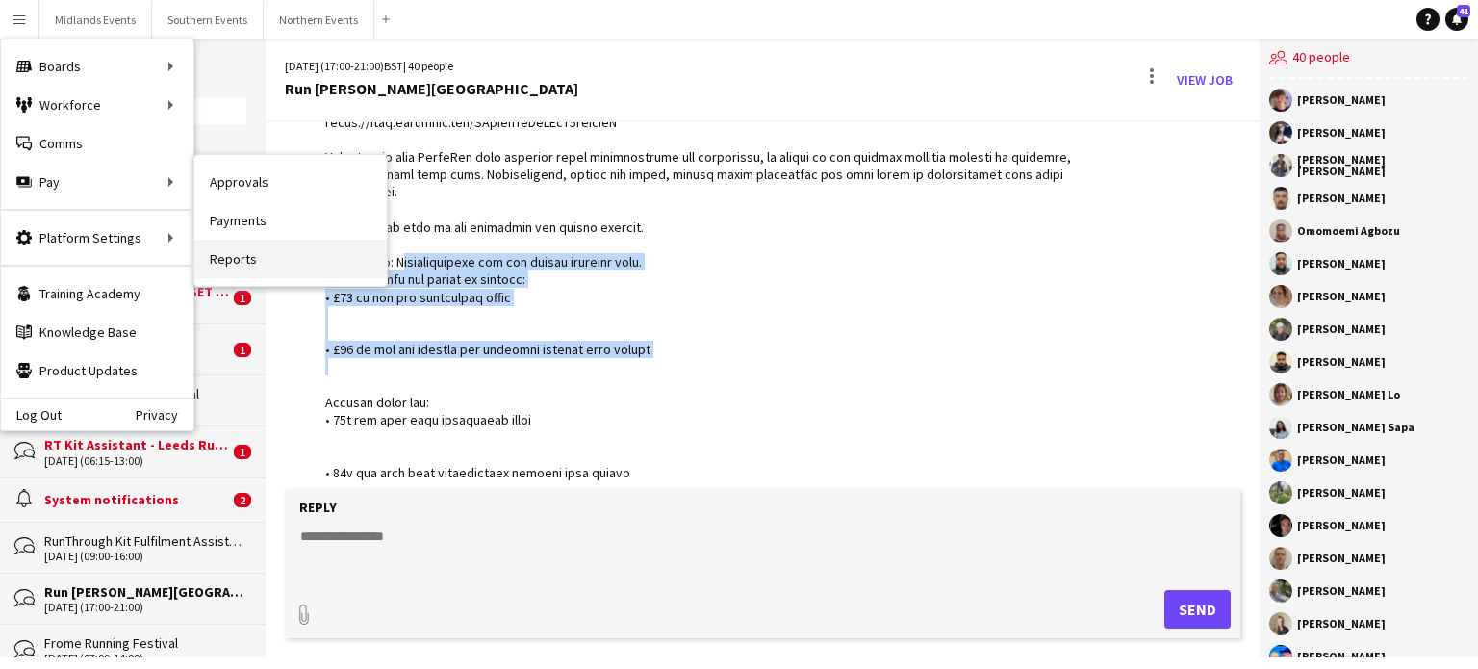
click at [242, 255] on link "Reports" at bounding box center [290, 259] width 192 height 38
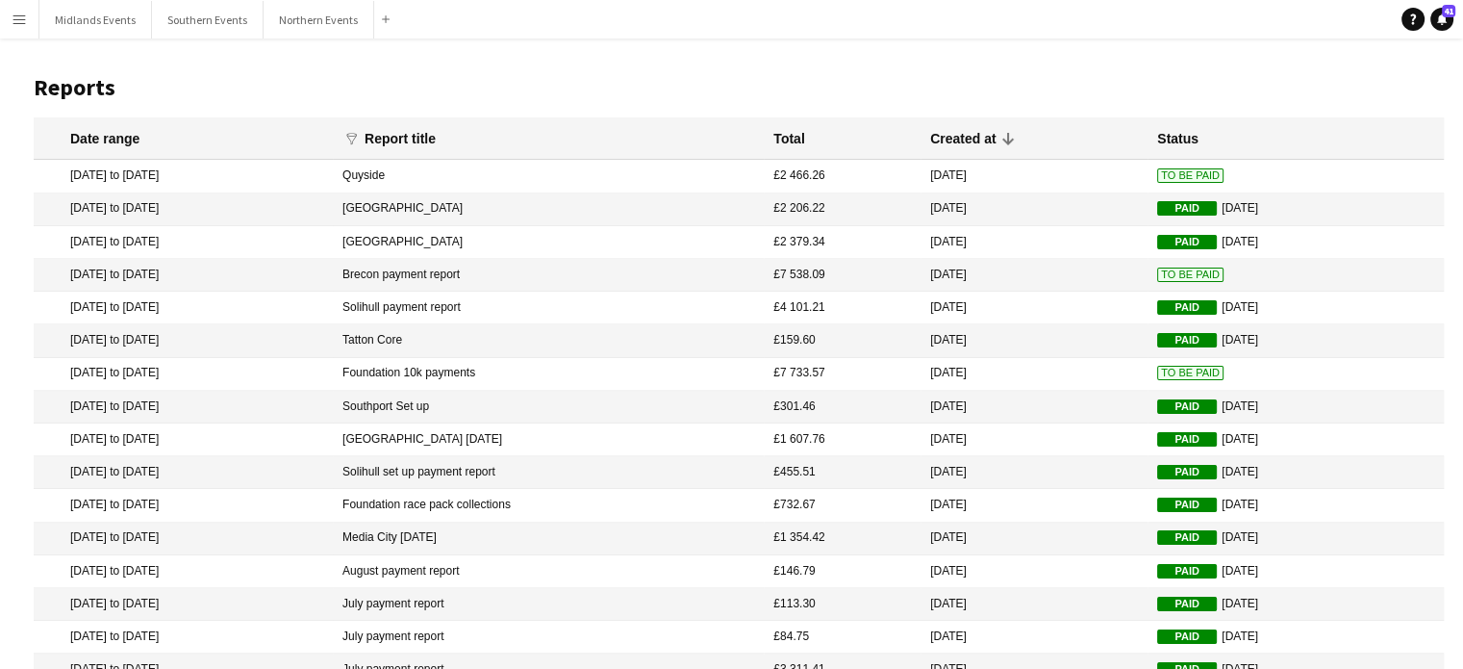
click at [192, 173] on mat-cell "[DATE] to [DATE]" at bounding box center [183, 176] width 299 height 33
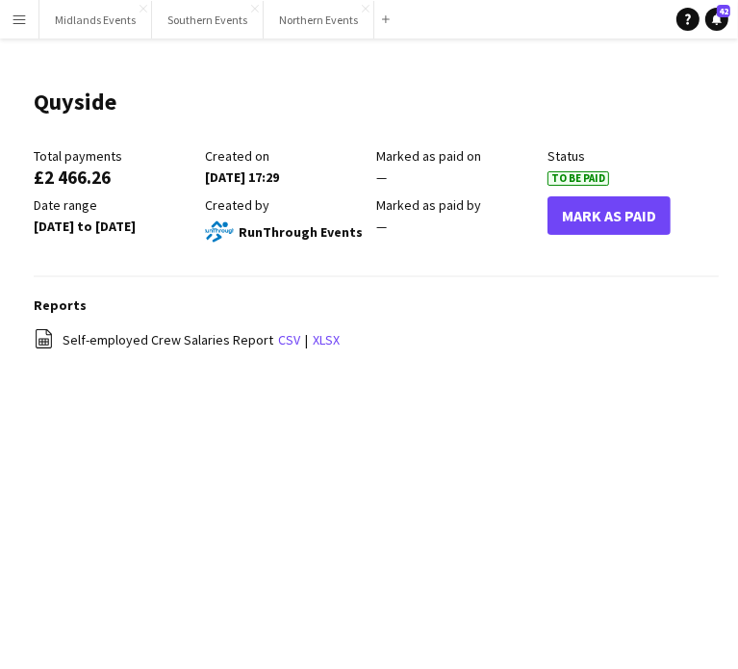
click at [13, 18] on app-icon "Menu" at bounding box center [19, 19] width 15 height 15
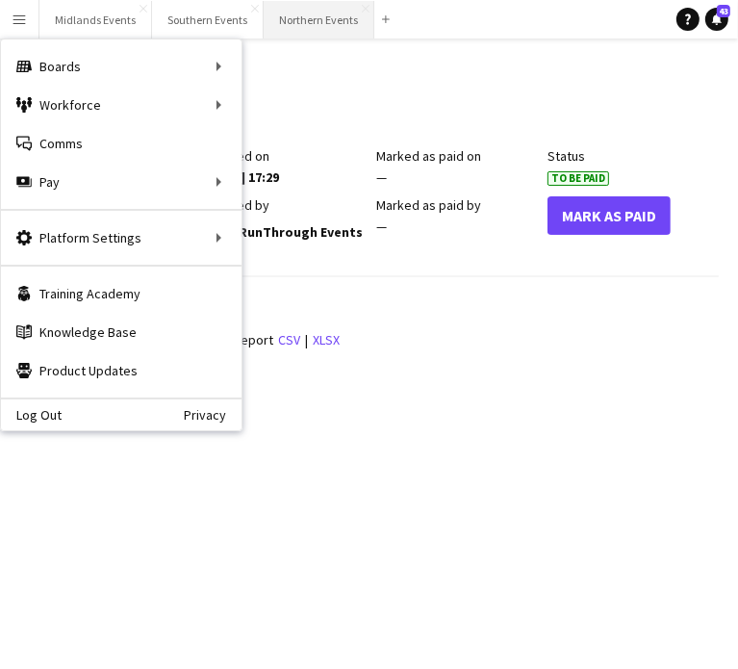
click at [303, 22] on button "Northern Events Close" at bounding box center [319, 20] width 111 height 38
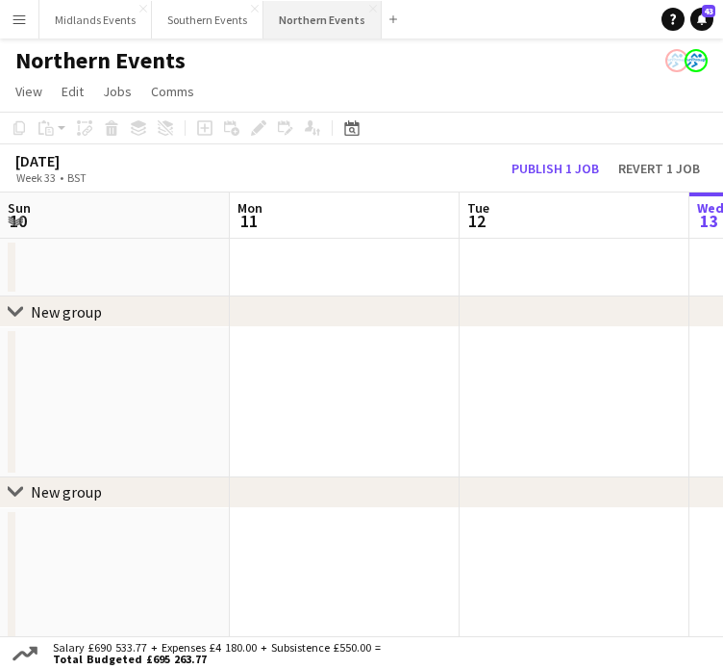
scroll to position [0, 460]
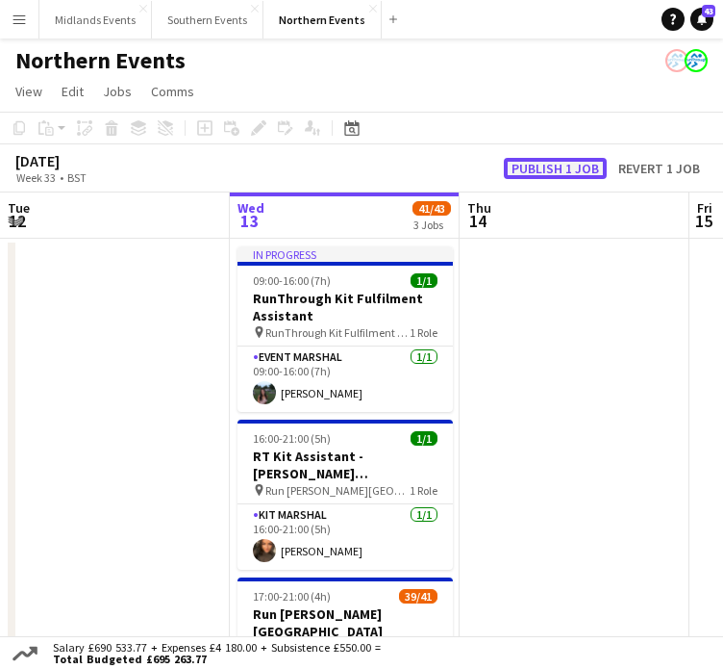
click at [567, 168] on button "Publish 1 job" at bounding box center [555, 168] width 103 height 21
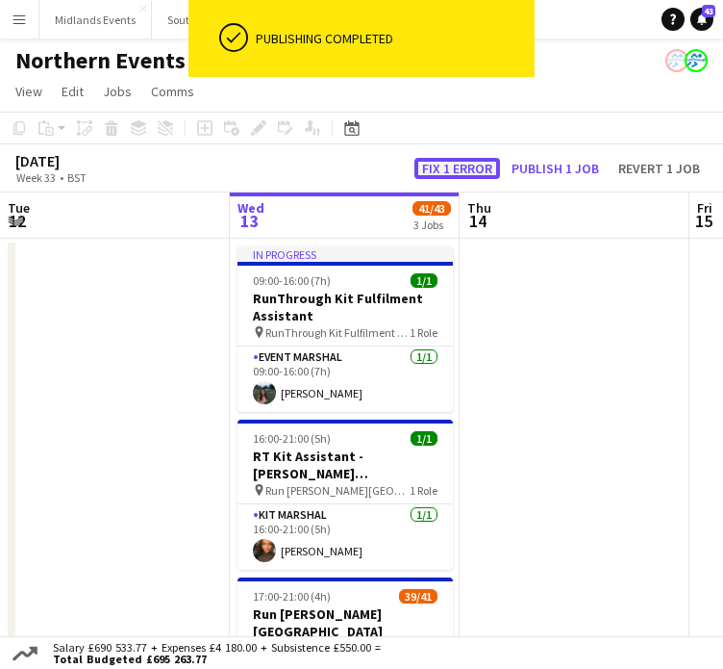
click at [472, 172] on button "Fix 1 error" at bounding box center [458, 168] width 86 height 21
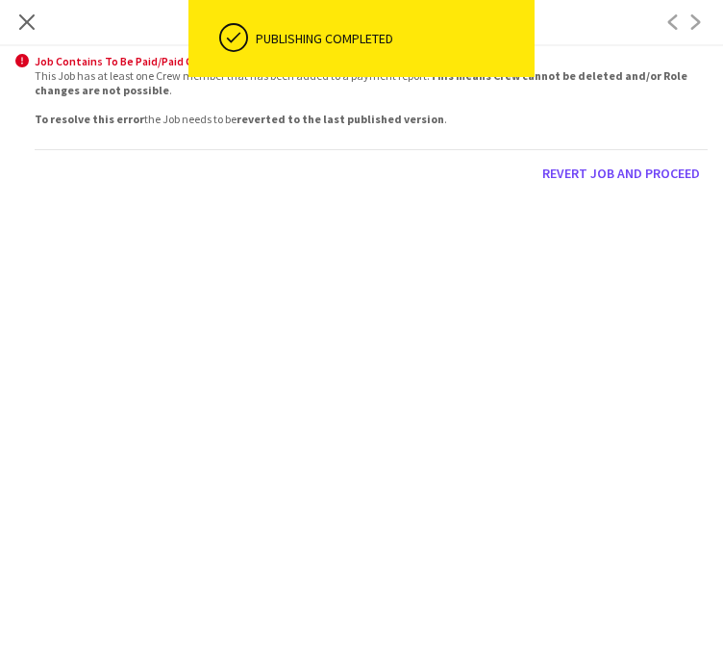
scroll to position [667, 0]
click at [24, 15] on icon "Close pop-in" at bounding box center [26, 22] width 18 height 18
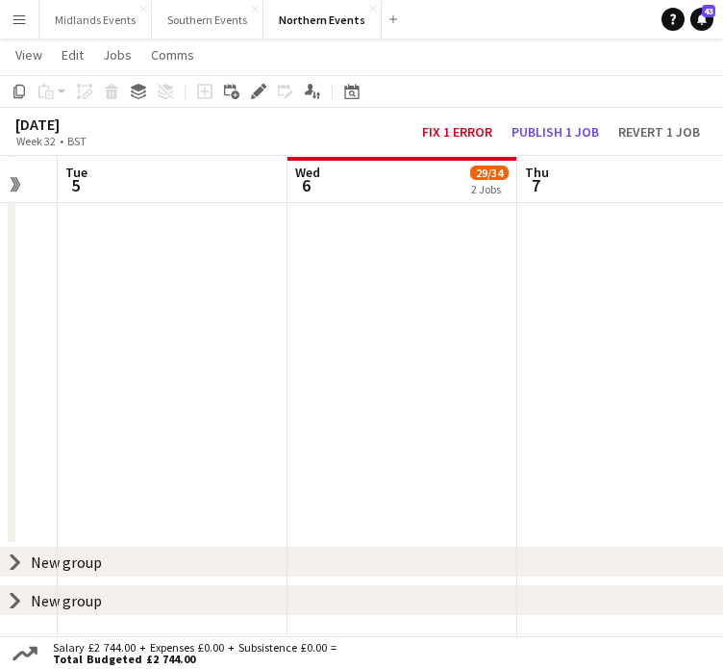
click at [366, 246] on app-date-cell "14:00-22:00 (8h) 2/2 RT Kit Assistant - Quayside 10k pin Quayside 10k 1 Role Ki…" at bounding box center [403, 69] width 230 height 998
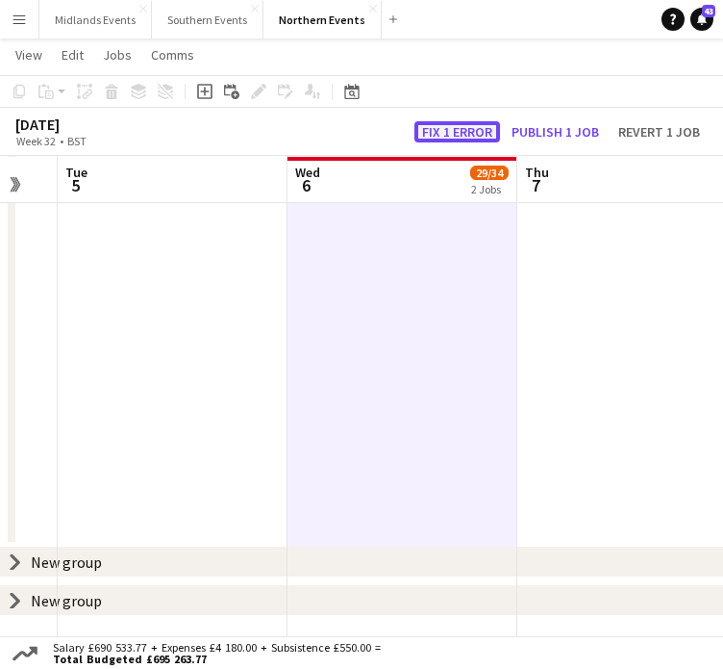
click at [458, 136] on button "Fix 1 error" at bounding box center [458, 131] width 86 height 21
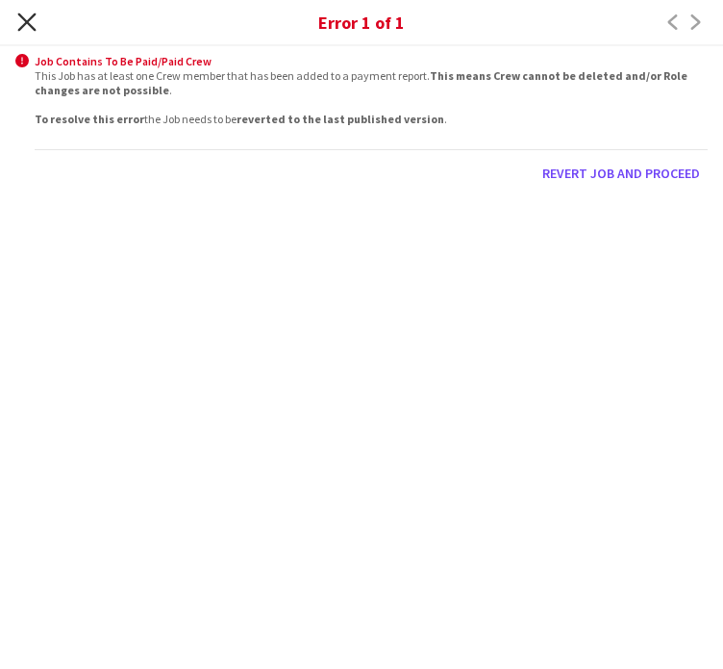
click at [25, 16] on icon "Close pop-in" at bounding box center [26, 22] width 18 height 18
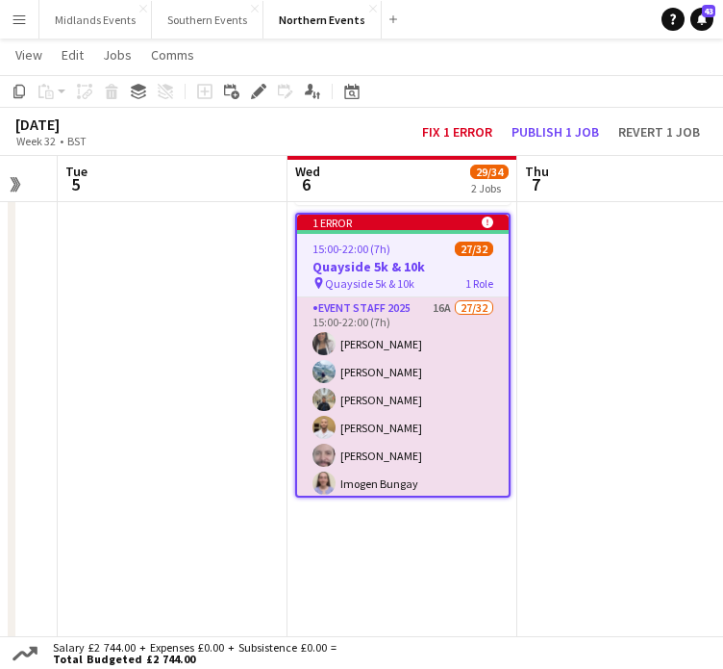
scroll to position [177, 0]
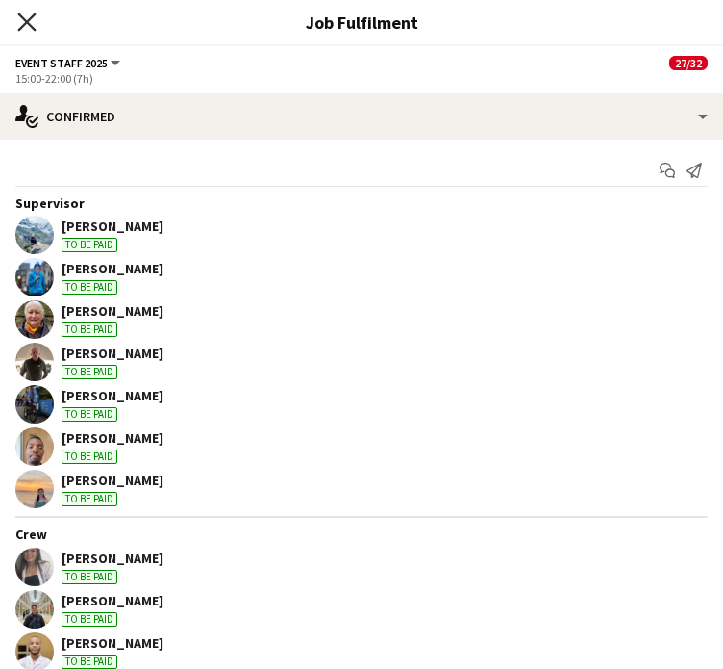
click at [29, 22] on icon "Close pop-in" at bounding box center [26, 22] width 18 height 18
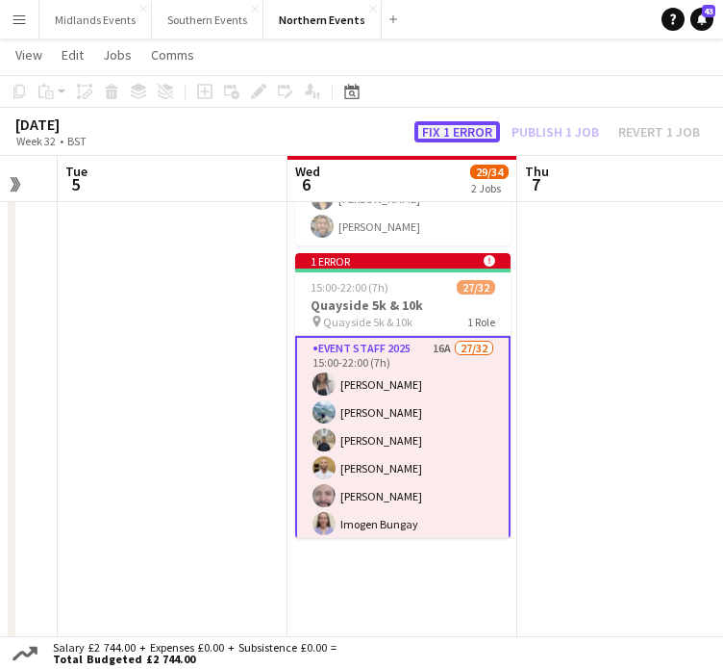
click at [481, 129] on button "Fix 1 error" at bounding box center [458, 131] width 86 height 21
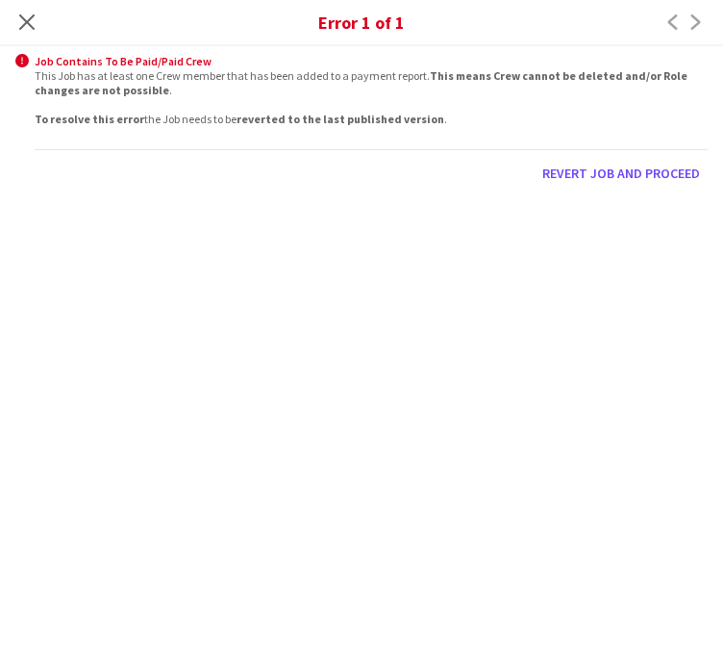
scroll to position [667, 0]
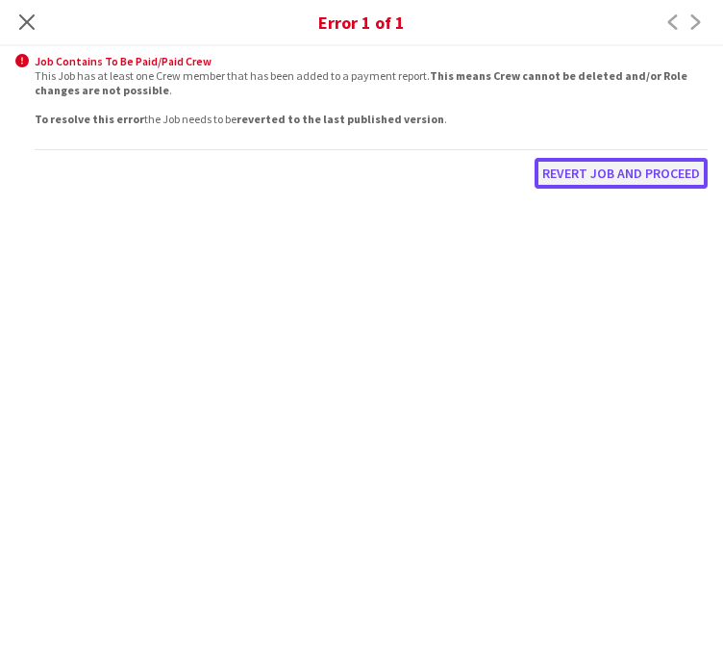
click at [576, 173] on button "Revert Job and proceed" at bounding box center [621, 173] width 173 height 31
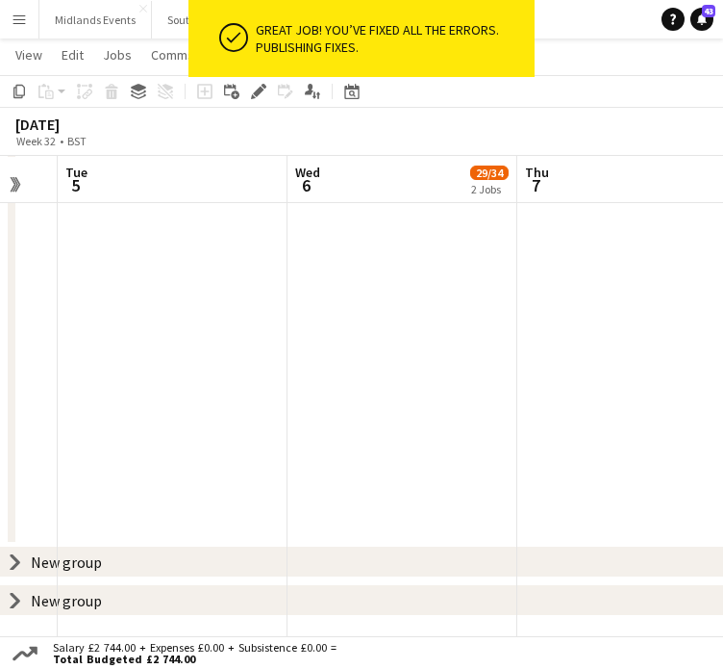
drag, startPoint x: 225, startPoint y: 46, endPoint x: 624, endPoint y: 313, distance: 480.0
click at [624, 313] on app-root "ok-circled Great job! You’ve fixed all the errors. Publishing fixes. Menu Board…" at bounding box center [361, 1] width 723 height 1336
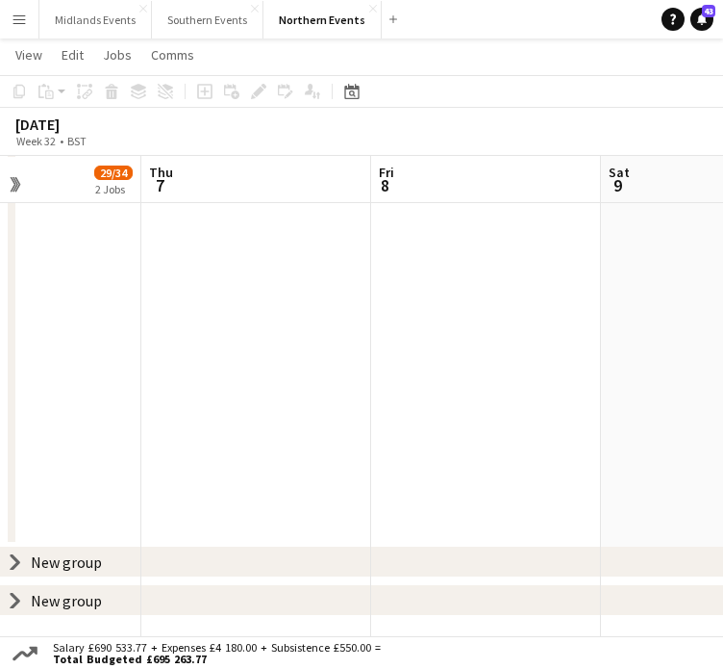
drag, startPoint x: 650, startPoint y: 326, endPoint x: 274, endPoint y: 334, distance: 376.2
click at [274, 334] on app-calendar-viewport "Sun 3 68/104 4 Jobs Mon 4 Tue 5 Wed 6 29/34 2 Jobs Thu 7 Fri 8 Sat 9 26/27 2 Jo…" at bounding box center [361, 22] width 723 height 1228
drag, startPoint x: 448, startPoint y: 350, endPoint x: 96, endPoint y: 349, distance: 352.1
click at [96, 349] on app-calendar-viewport "Tue 5 Wed 6 29/34 2 Jobs Thu 7 Fri 8 Sat 9 26/27 2 Jobs Sun 10 Mon 11 Tue 12 We…" at bounding box center [361, 22] width 723 height 1228
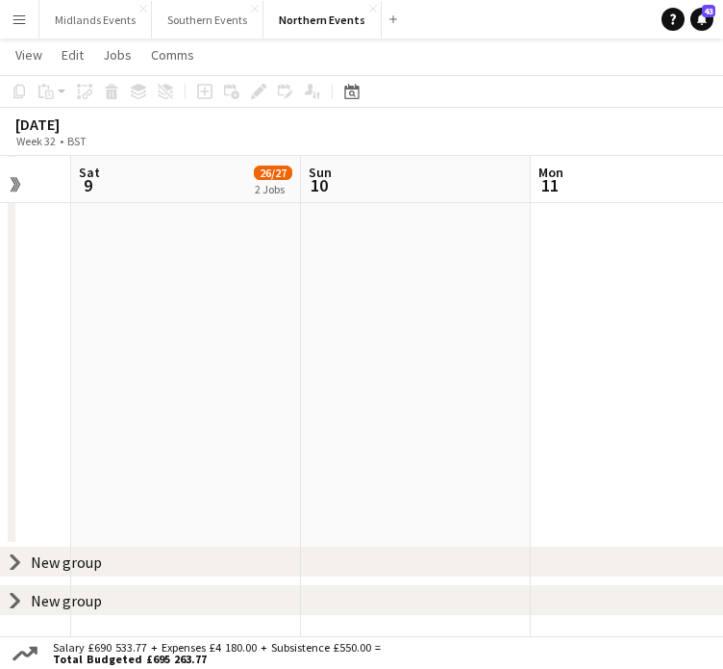
drag, startPoint x: 242, startPoint y: 388, endPoint x: 63, endPoint y: 394, distance: 180.0
click at [63, 394] on app-calendar-viewport "Tue 5 Wed 6 29/34 2 Jobs Thu 7 Fri 8 Sat 9 26/27 2 Jobs Sun 10 Mon 11 Tue 12 We…" at bounding box center [361, 22] width 723 height 1228
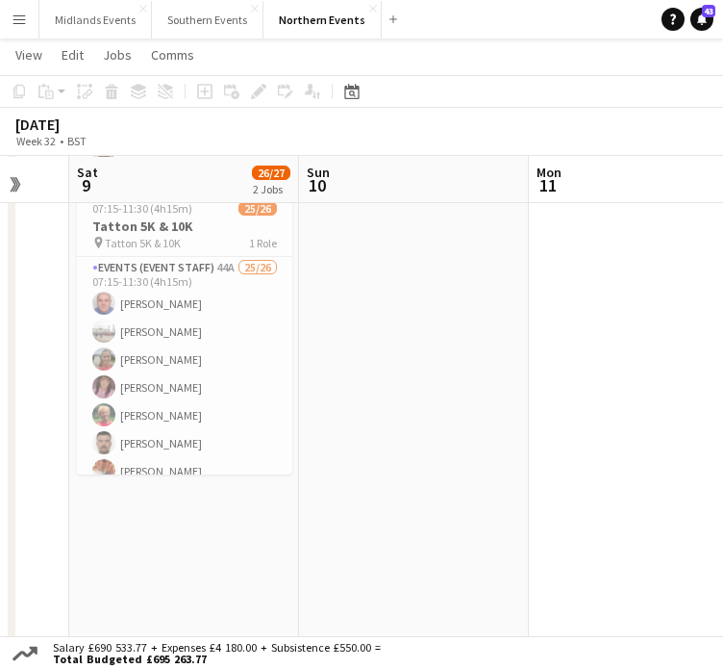
scroll to position [0, 836]
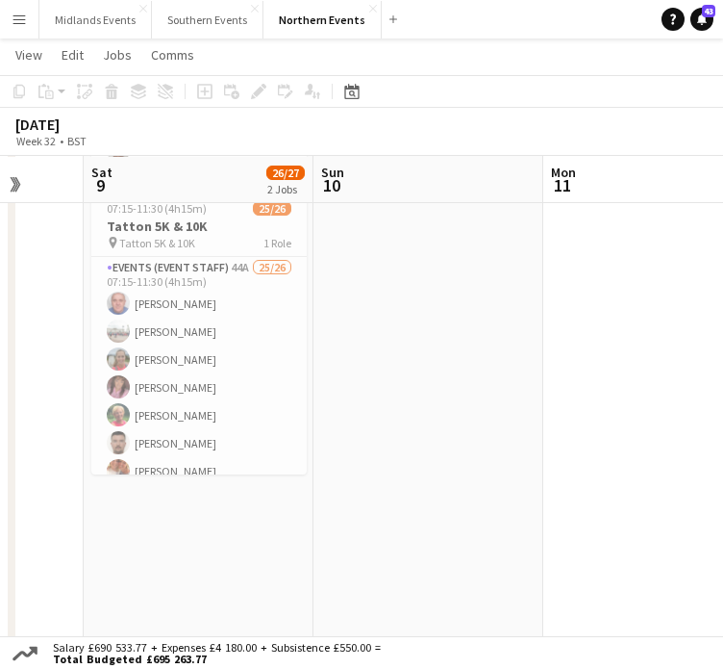
drag, startPoint x: 369, startPoint y: 304, endPoint x: 384, endPoint y: 425, distance: 122.1
click at [384, 425] on app-calendar-viewport "Tue 5 Wed 6 29/34 2 Jobs Thu 7 Fri 8 Sat 9 26/27 2 Jobs Sun 10 Mon 11 Tue 12 We…" at bounding box center [361, 476] width 723 height 1228
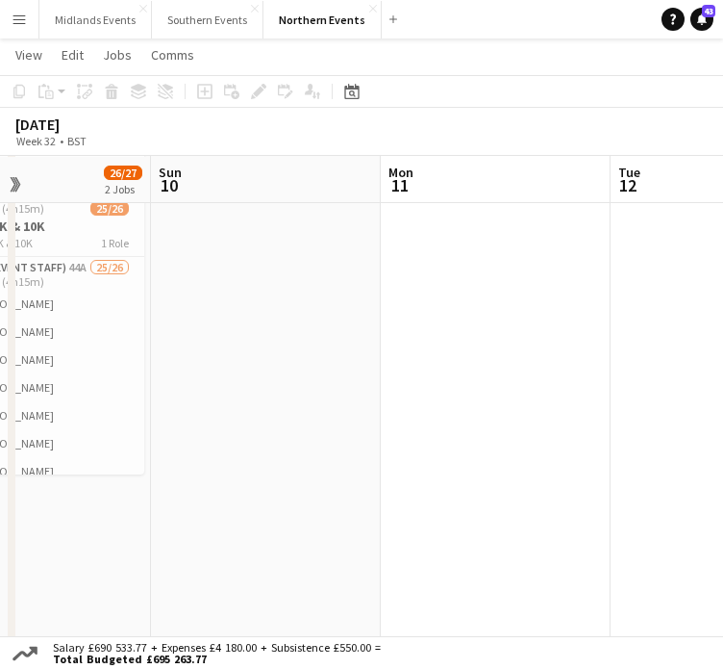
drag, startPoint x: 164, startPoint y: 465, endPoint x: -14, endPoint y: 488, distance: 179.5
click at [0, 488] on html "Menu Boards Boards Boards All jobs Status Workforce Workforce My Workforce Recr…" at bounding box center [361, 455] width 723 height 1336
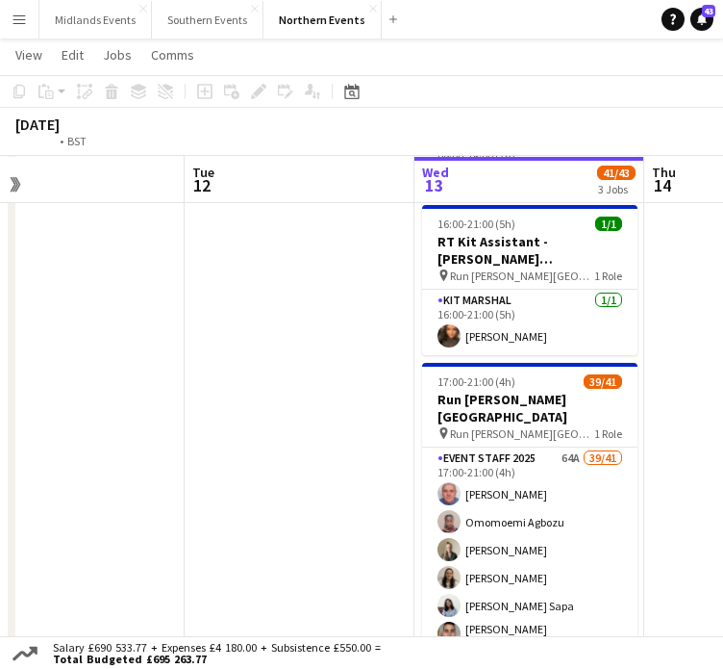
drag, startPoint x: 475, startPoint y: 495, endPoint x: -18, endPoint y: 544, distance: 495.8
click at [0, 544] on html "Menu Boards Boards Boards All jobs Status Workforce Workforce My Workforce Recr…" at bounding box center [361, 455] width 723 height 1336
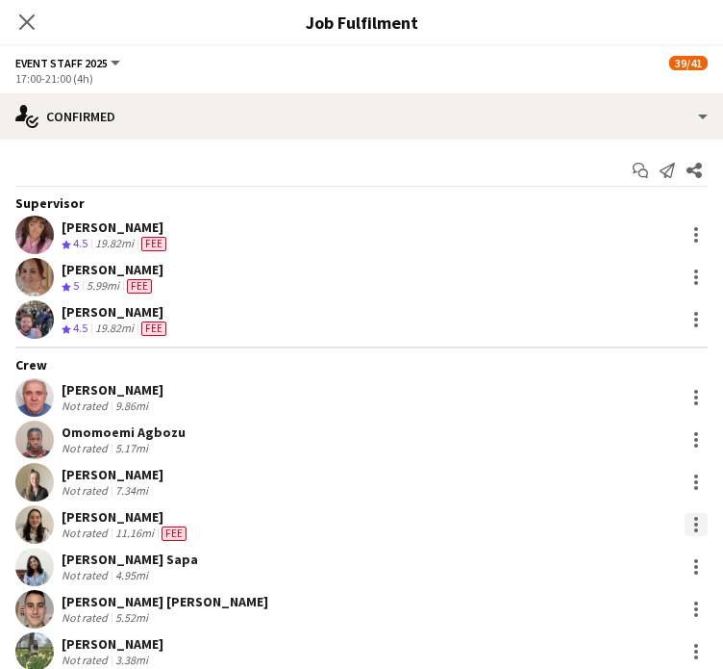
click at [685, 525] on div at bounding box center [696, 524] width 23 height 23
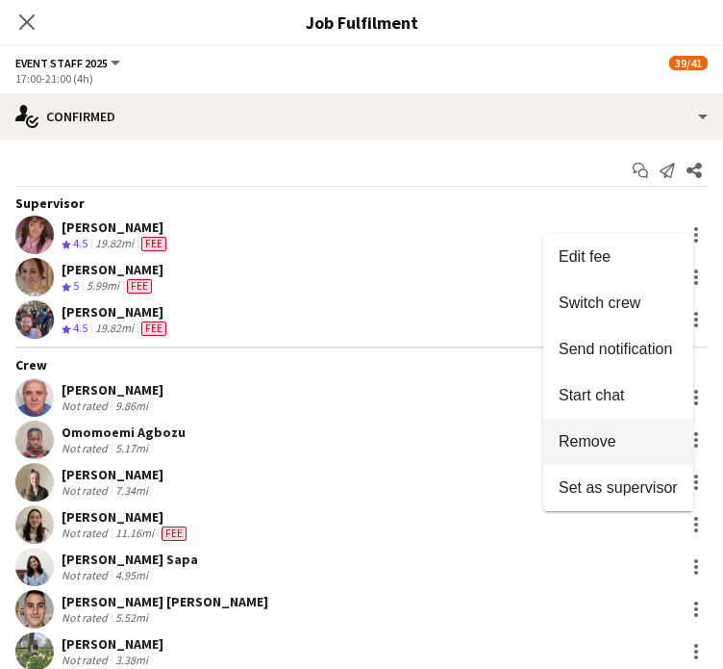
click at [636, 433] on span "Remove" at bounding box center [618, 441] width 119 height 17
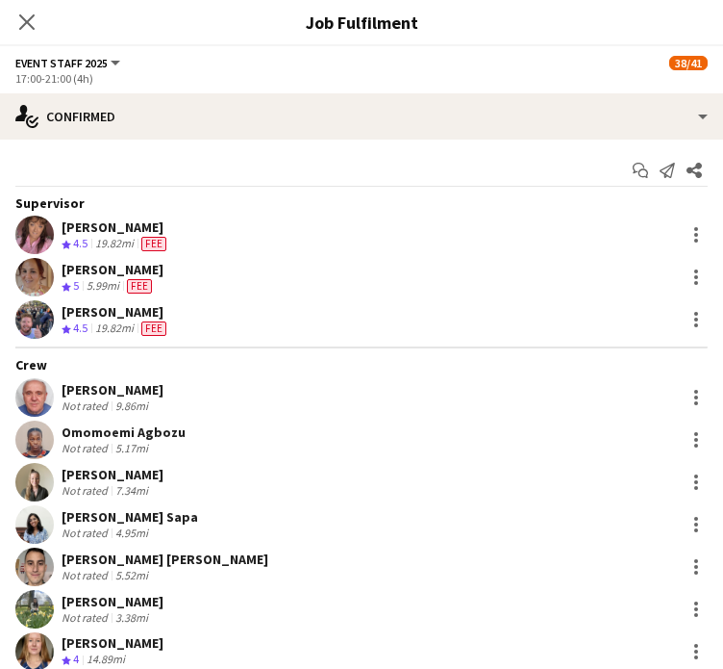
click at [708, 201] on div "Supervisor" at bounding box center [361, 202] width 723 height 17
click at [708, 207] on div "Supervisor" at bounding box center [361, 202] width 723 height 17
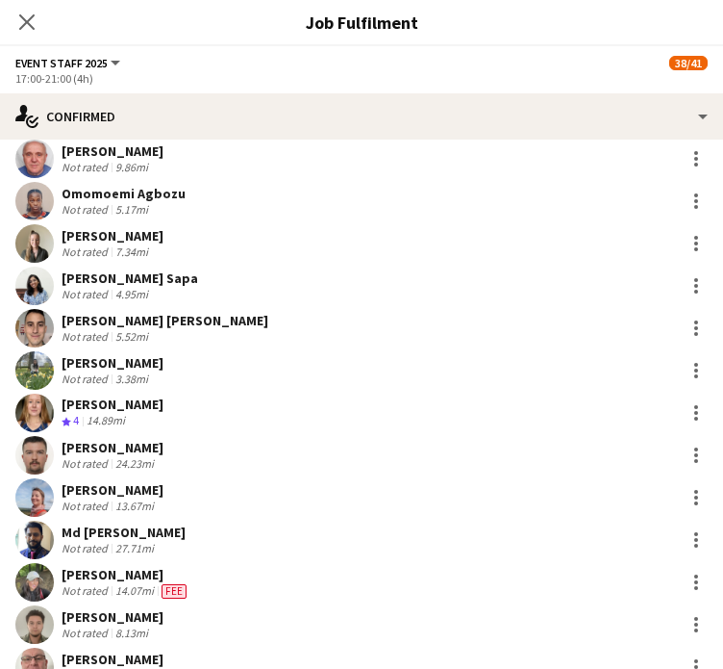
scroll to position [250, 0]
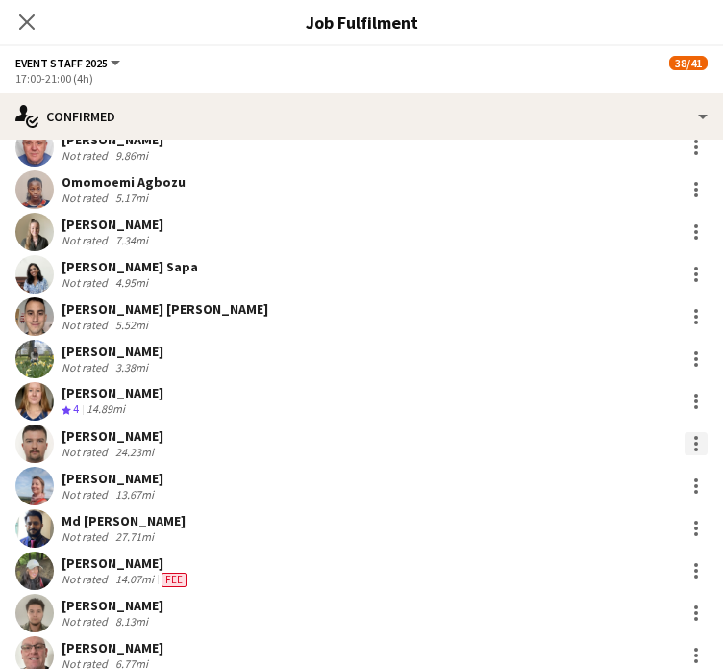
click at [685, 442] on div at bounding box center [696, 443] width 23 height 23
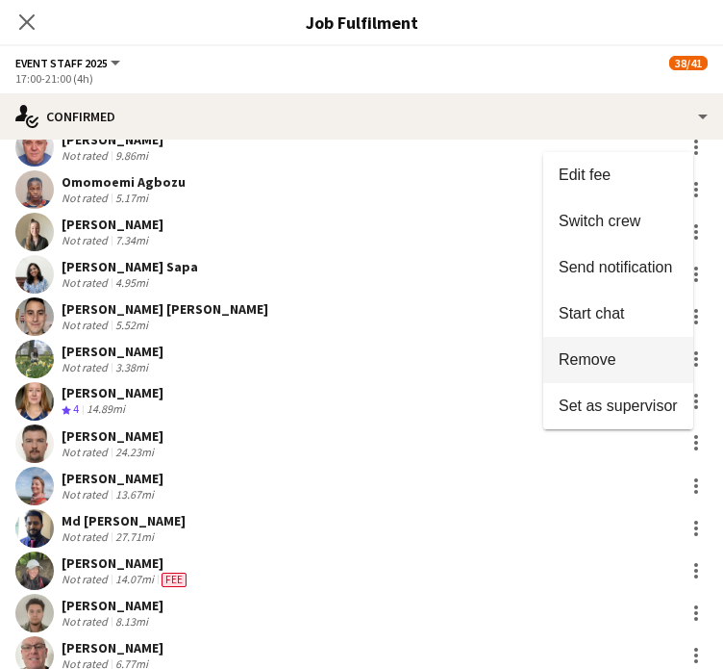
click at [620, 365] on span "Remove" at bounding box center [618, 359] width 119 height 17
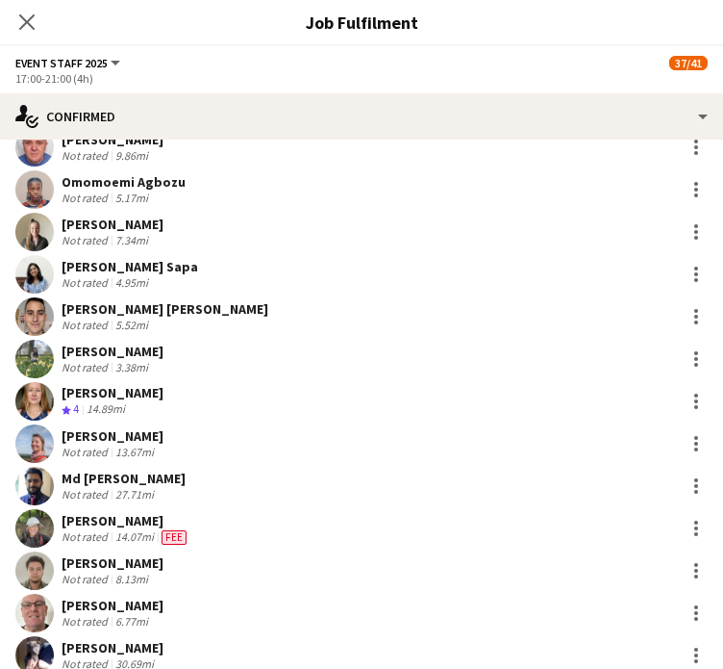
scroll to position [0, 0]
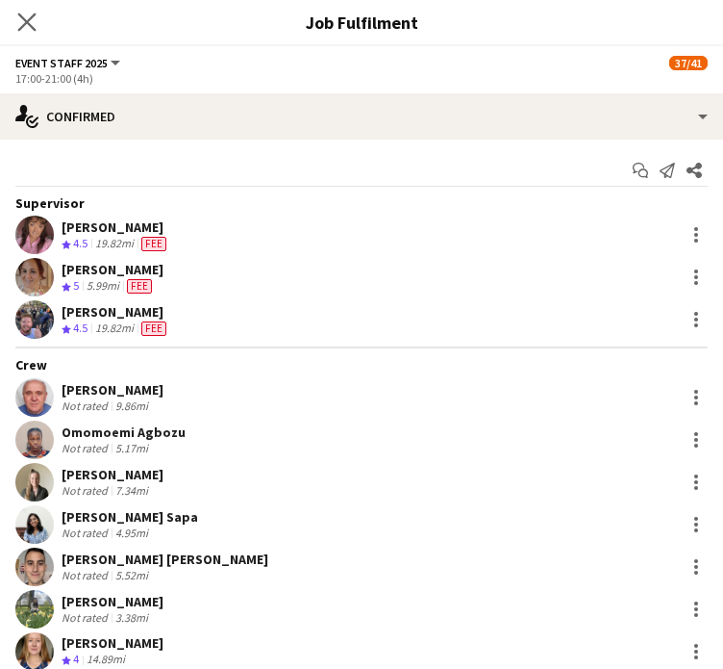
click at [27, 30] on app-icon "Close pop-in" at bounding box center [27, 23] width 28 height 28
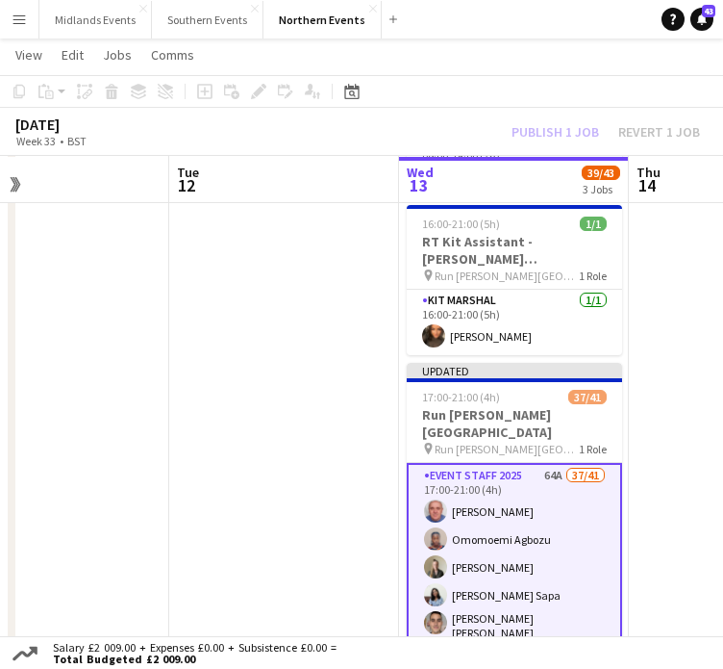
click at [371, 215] on app-date-cell at bounding box center [284, 523] width 230 height 998
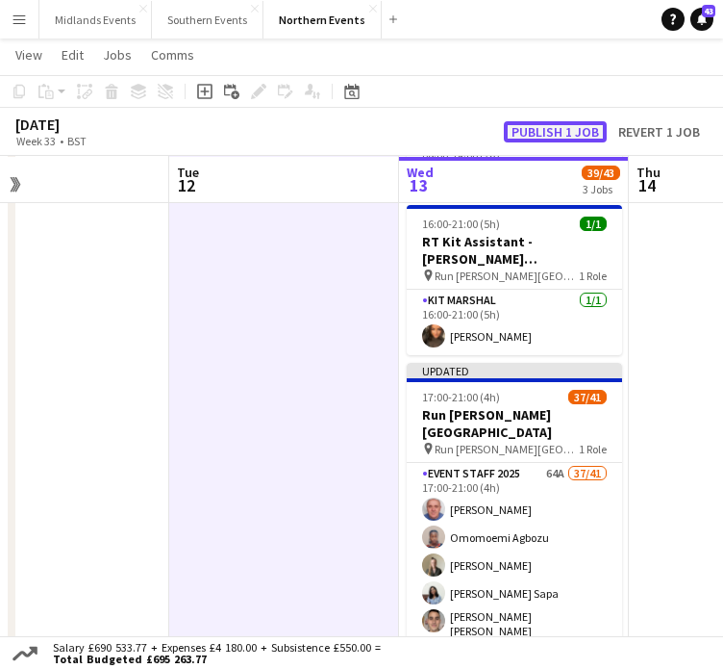
click at [534, 134] on button "Publish 1 job" at bounding box center [555, 131] width 103 height 21
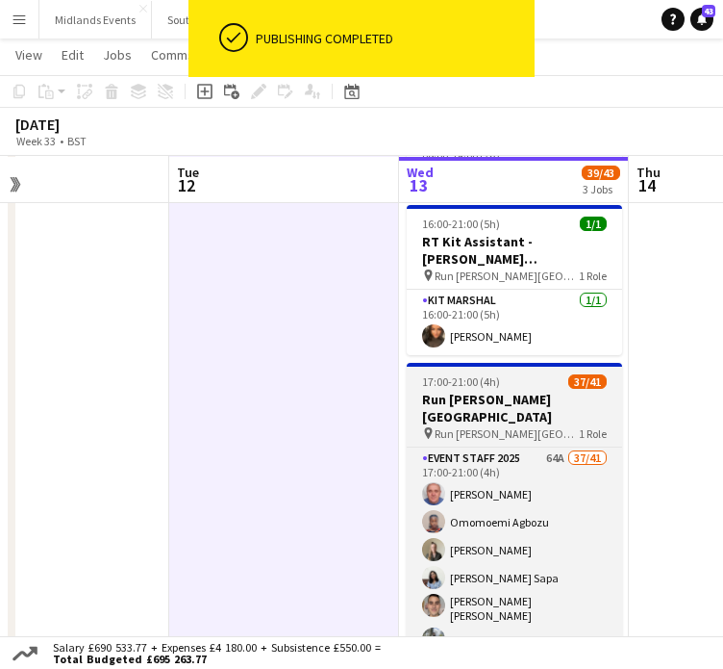
click at [496, 426] on span "Run [PERSON_NAME][GEOGRAPHIC_DATA]" at bounding box center [507, 433] width 144 height 14
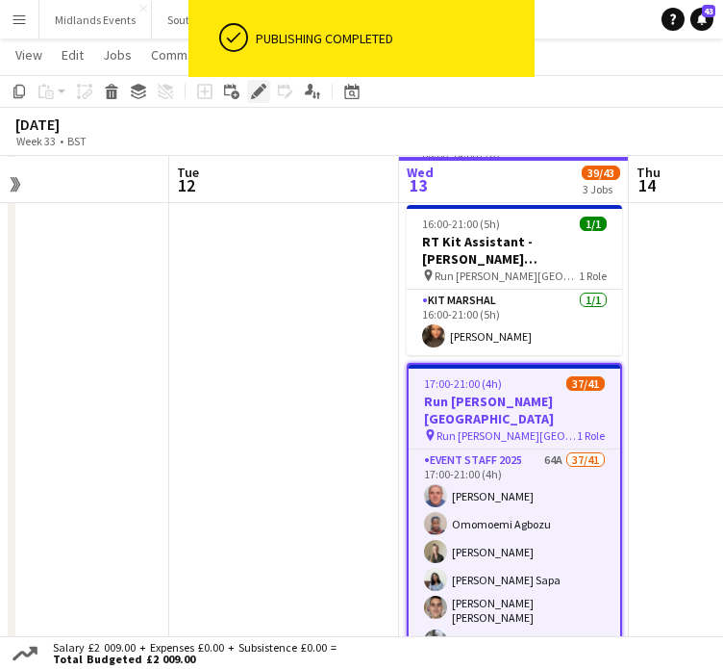
click at [251, 93] on icon "Edit" at bounding box center [258, 91] width 15 height 15
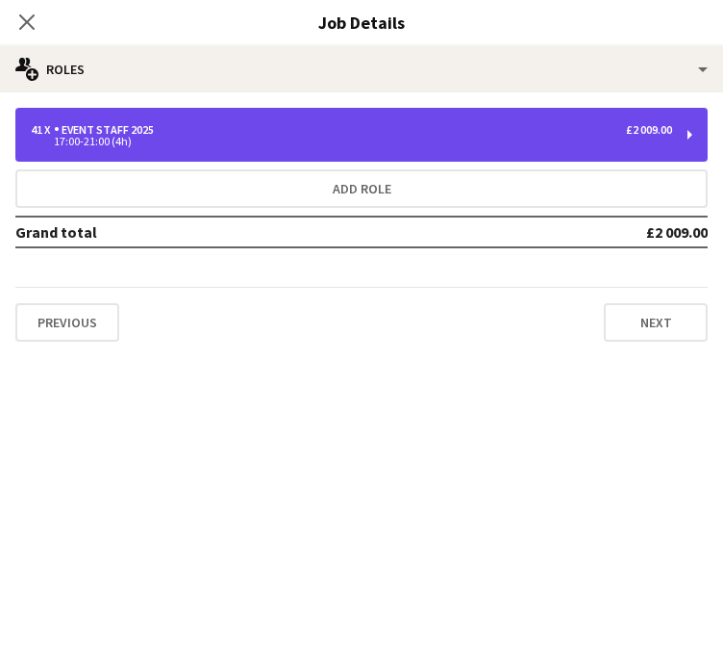
click at [695, 139] on div "41 x Event Staff 2025 £2 009.00 17:00-21:00 (4h)" at bounding box center [361, 135] width 693 height 54
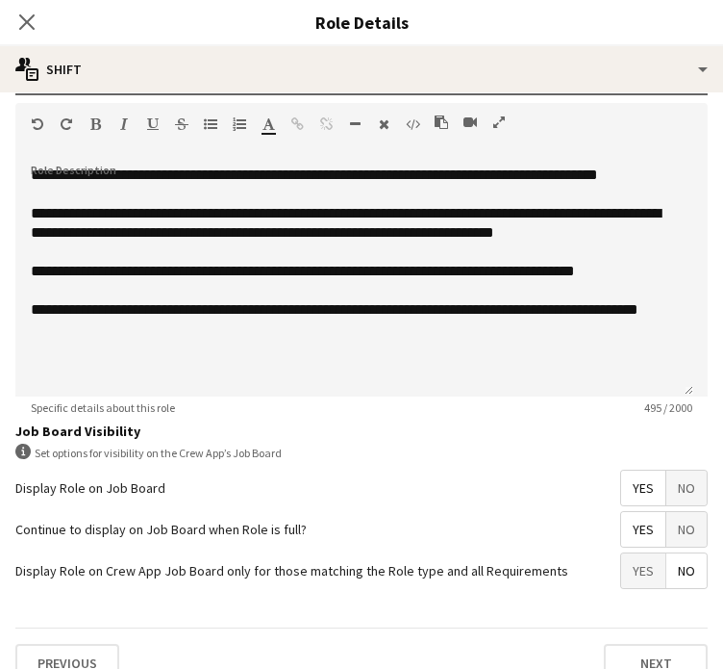
scroll to position [590, 0]
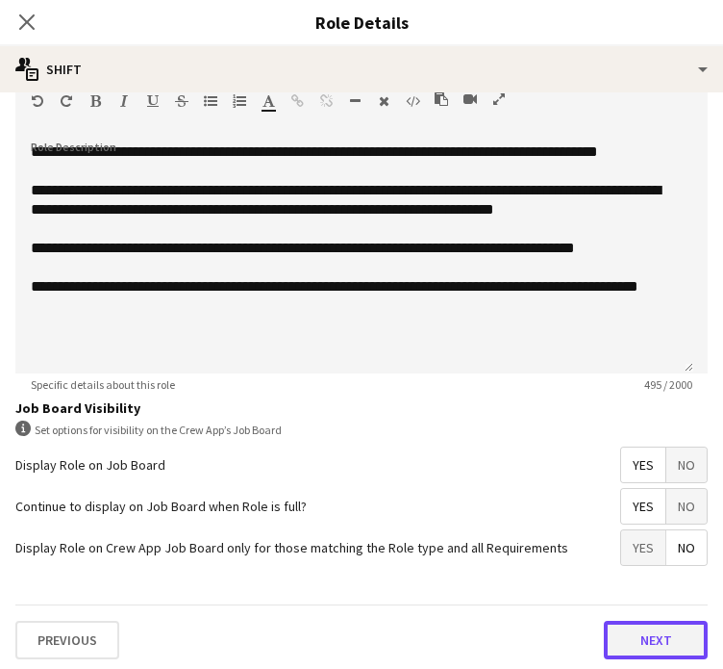
click at [673, 632] on button "Next" at bounding box center [656, 639] width 104 height 38
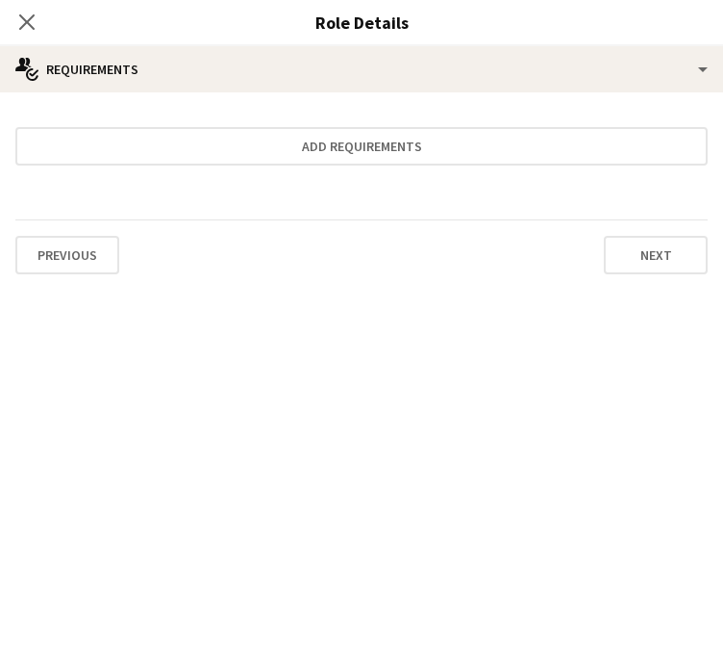
scroll to position [0, 0]
click at [638, 253] on button "Next" at bounding box center [656, 255] width 104 height 38
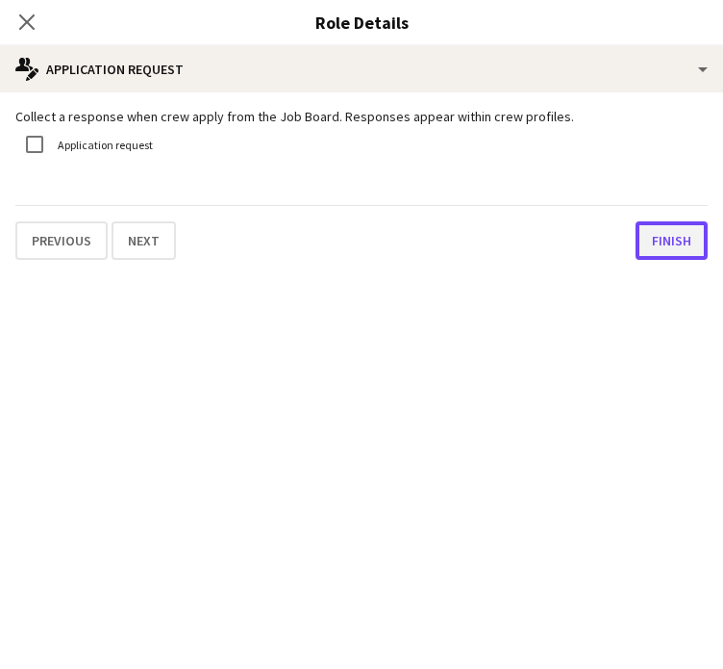
click at [659, 234] on button "Finish" at bounding box center [672, 240] width 72 height 38
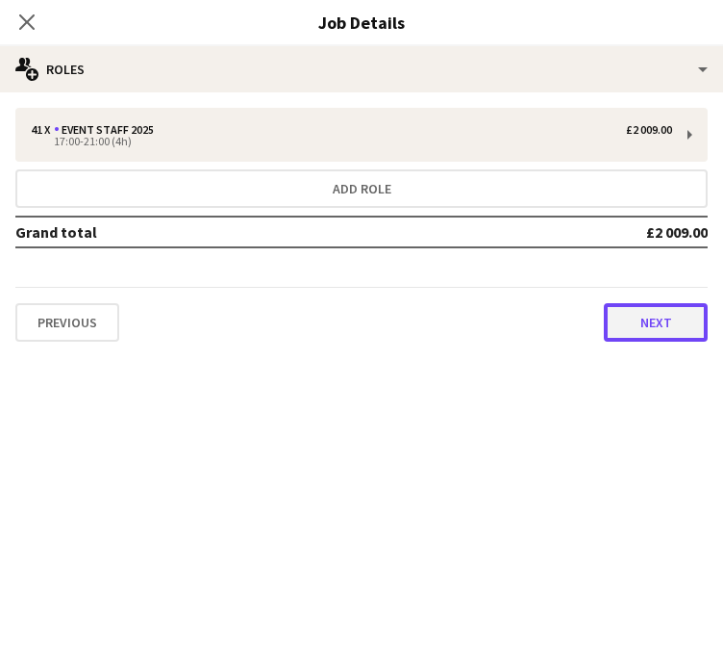
click at [666, 311] on button "Next" at bounding box center [656, 322] width 104 height 38
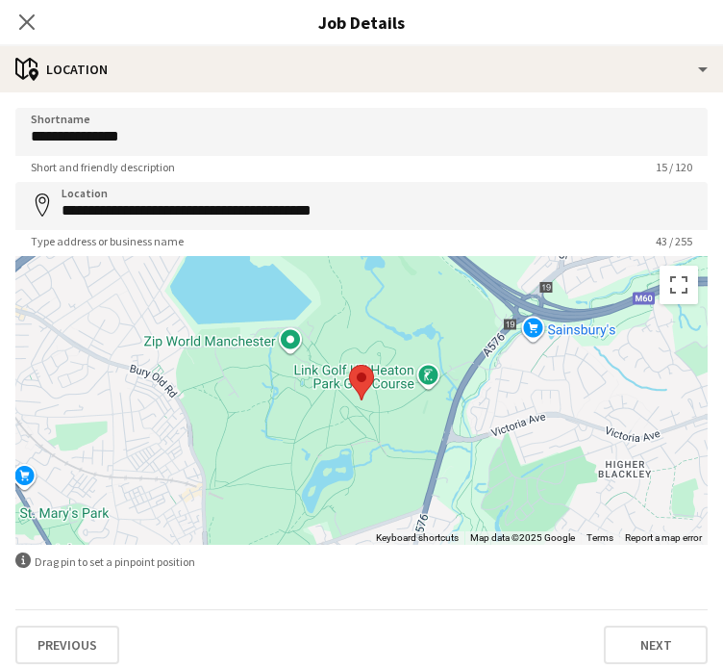
scroll to position [4, 0]
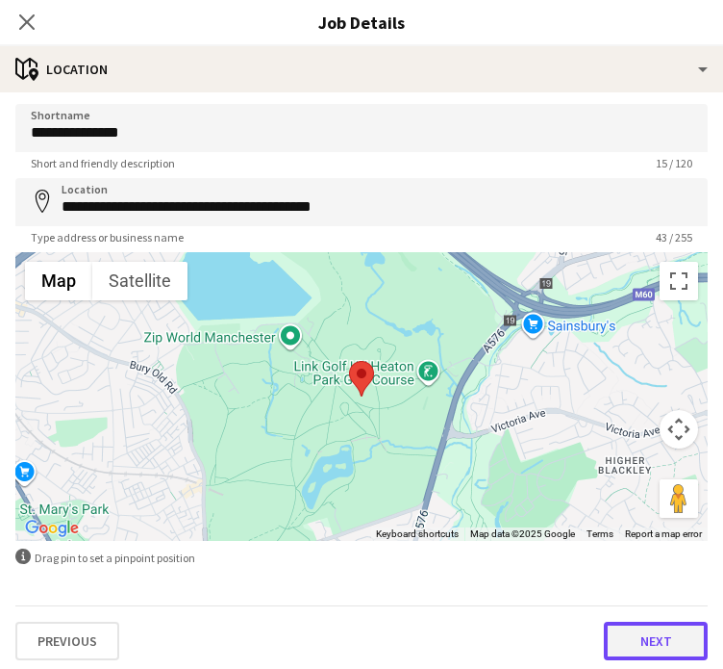
click at [653, 634] on button "Next" at bounding box center [656, 640] width 104 height 38
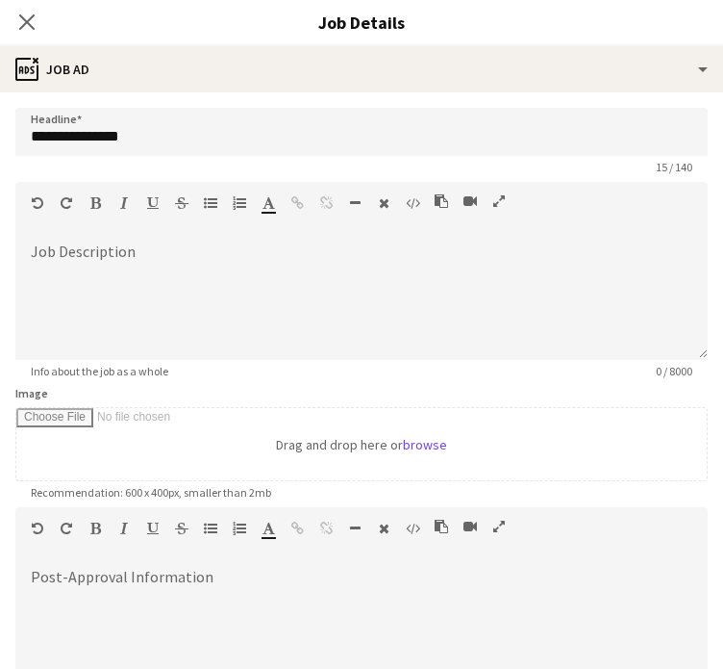
scroll to position [0, 0]
click at [319, 583] on div at bounding box center [361, 627] width 693 height 115
click at [27, 24] on icon at bounding box center [26, 22] width 18 height 18
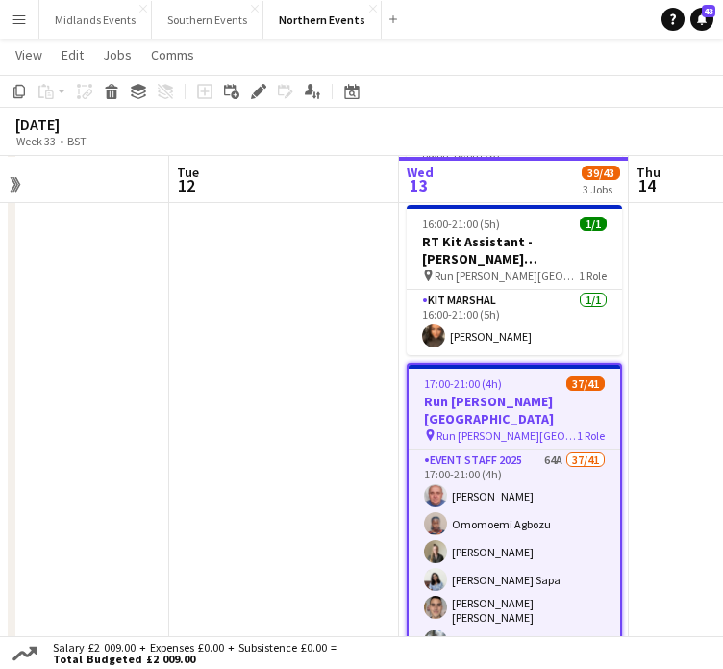
drag, startPoint x: 318, startPoint y: 407, endPoint x: 266, endPoint y: 408, distance: 52.9
click at [263, 412] on app-calendar-viewport "Sat 9 26/27 2 Jobs Sun 10 Mon 11 Tue 12 Wed 13 39/43 3 Jobs Thu 14 Fri 15 Sat 1…" at bounding box center [361, 476] width 723 height 1228
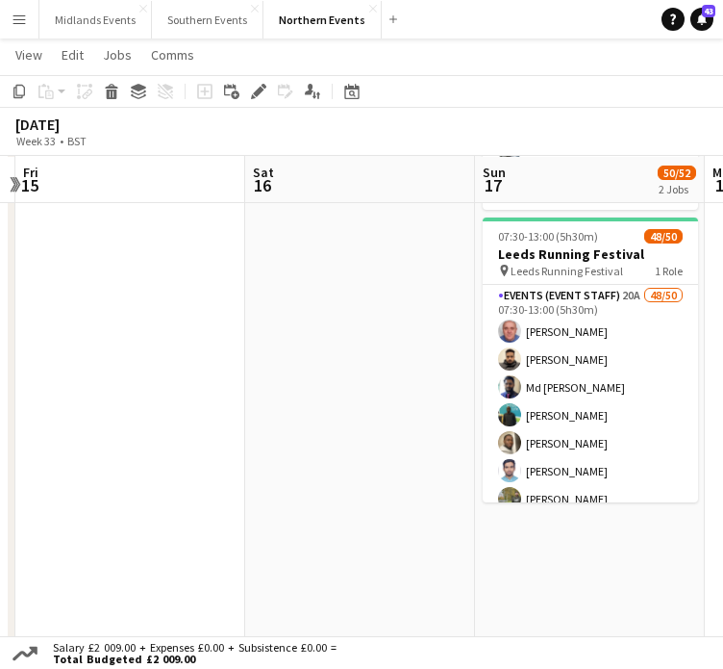
drag, startPoint x: 635, startPoint y: 463, endPoint x: 449, endPoint y: 441, distance: 187.0
click at [347, 475] on app-calendar-viewport "Mon 11 Tue 12 Wed 13 39/43 3 Jobs Thu 14 Fri 15 Sat 16 Sun 17 50/52 2 Jobs Mon …" at bounding box center [361, 476] width 723 height 1228
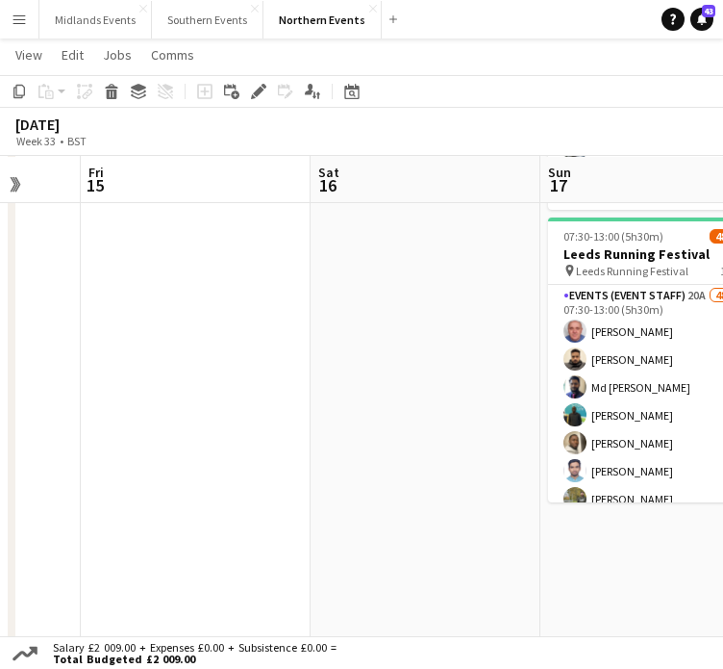
scroll to position [0, 851]
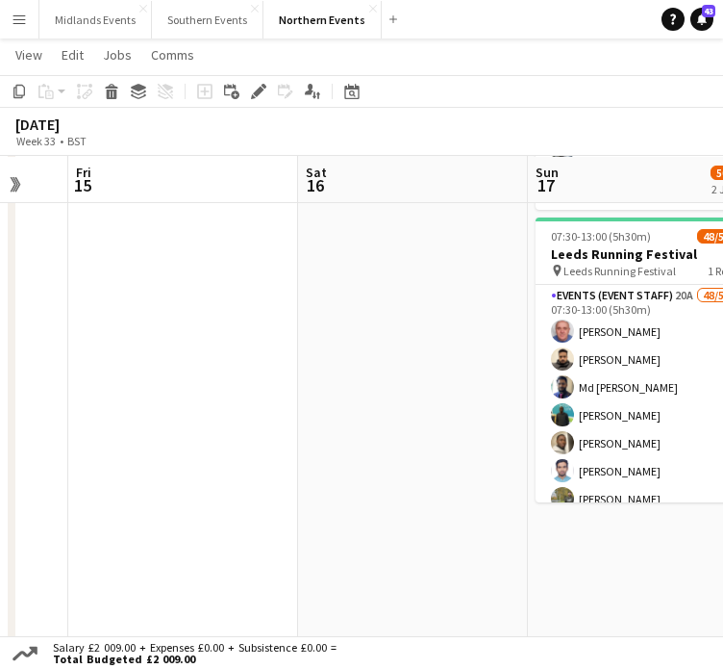
drag, startPoint x: 585, startPoint y: 445, endPoint x: 466, endPoint y: 450, distance: 119.4
click at [466, 450] on app-calendar-viewport "Mon 11 Tue 12 Wed 13 39/43 3 Jobs Thu 14 Fri 15 Sat 16 Sun 17 50/52 2 Jobs Mon …" at bounding box center [361, 476] width 723 height 1228
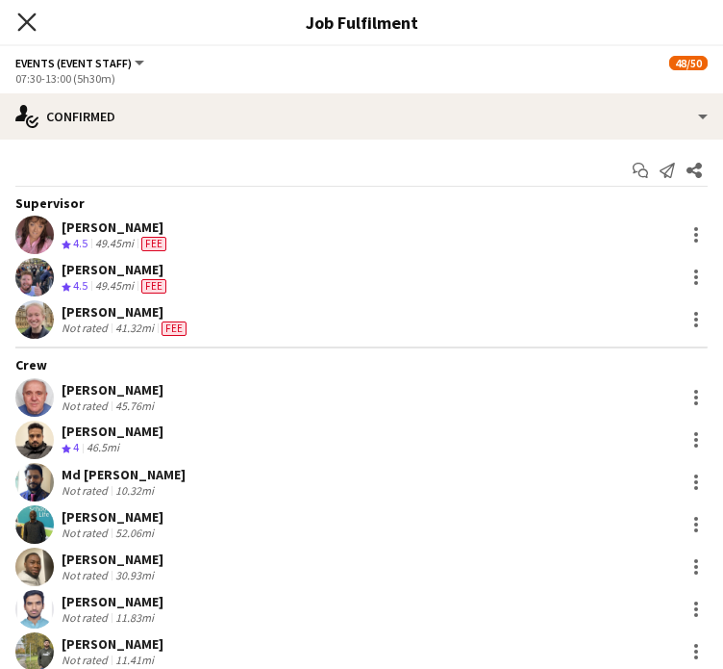
click at [25, 26] on icon "Close pop-in" at bounding box center [26, 22] width 18 height 18
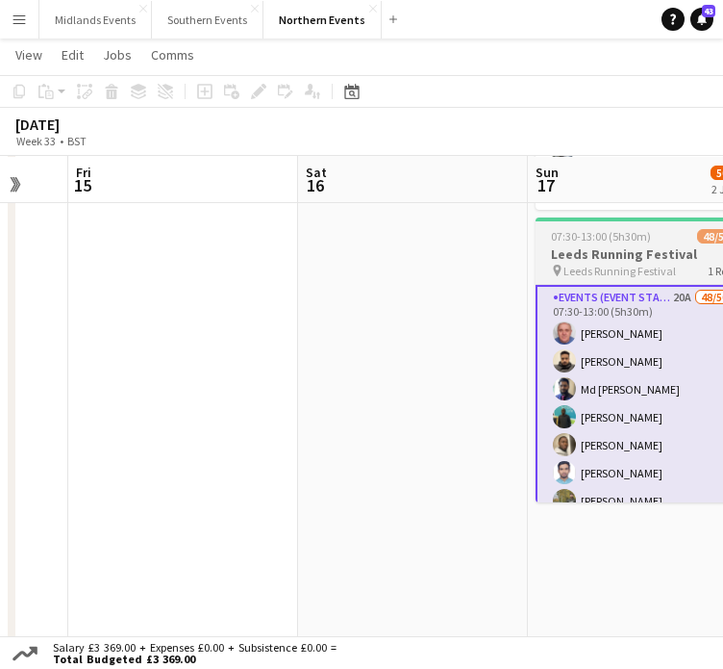
click at [536, 245] on h3 "Leeds Running Festival" at bounding box center [643, 253] width 215 height 17
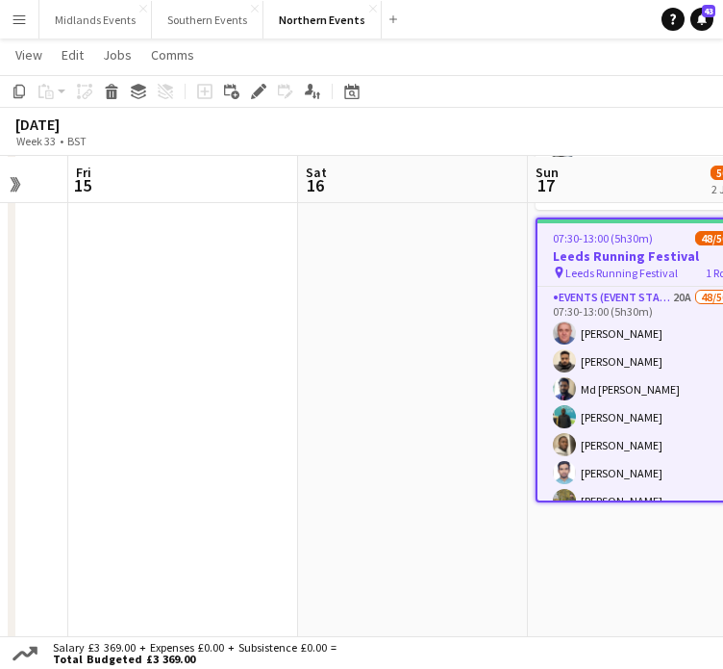
click at [600, 254] on h3 "Leeds Running Festival" at bounding box center [644, 255] width 212 height 17
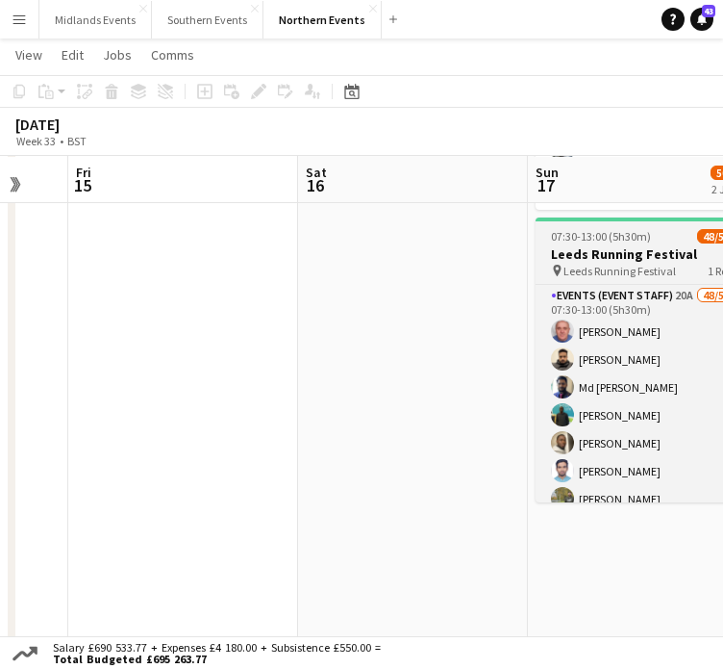
click at [600, 254] on h3 "Leeds Running Festival" at bounding box center [643, 253] width 215 height 17
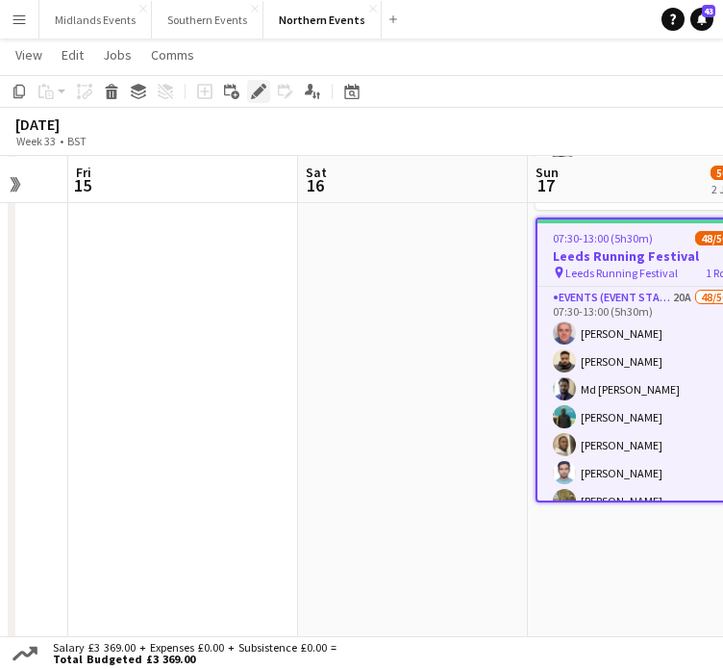
click at [256, 86] on icon "Edit" at bounding box center [258, 91] width 15 height 15
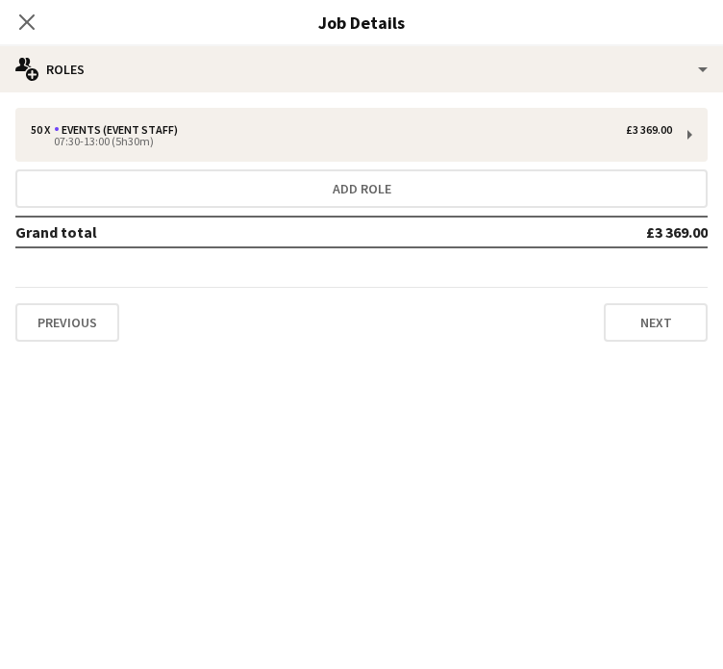
scroll to position [443, 0]
click at [681, 324] on button "Next" at bounding box center [656, 322] width 104 height 38
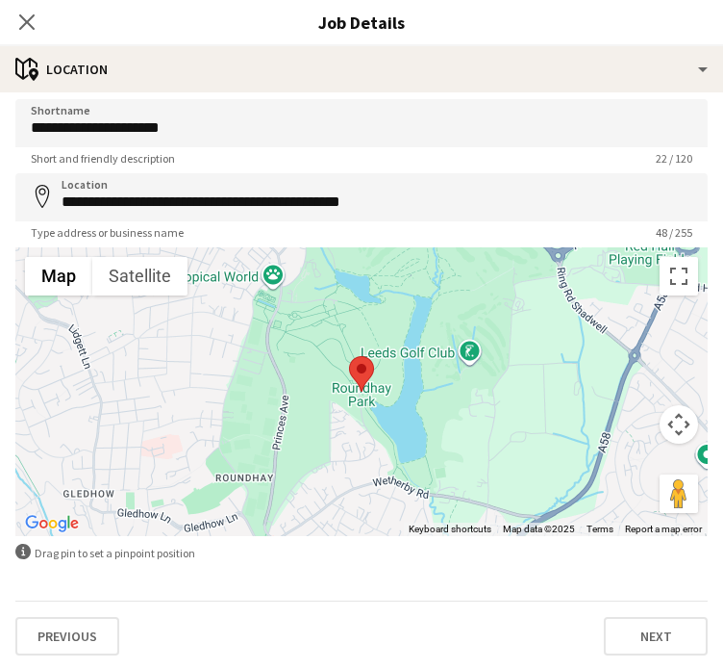
scroll to position [667, 0]
click at [662, 627] on button "Next" at bounding box center [656, 636] width 104 height 38
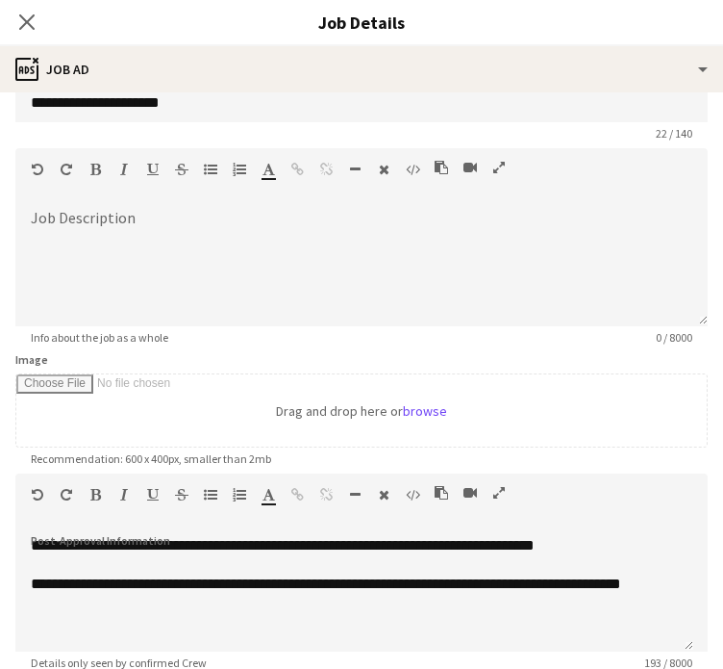
scroll to position [136, 0]
